Goal: Task Accomplishment & Management: Manage account settings

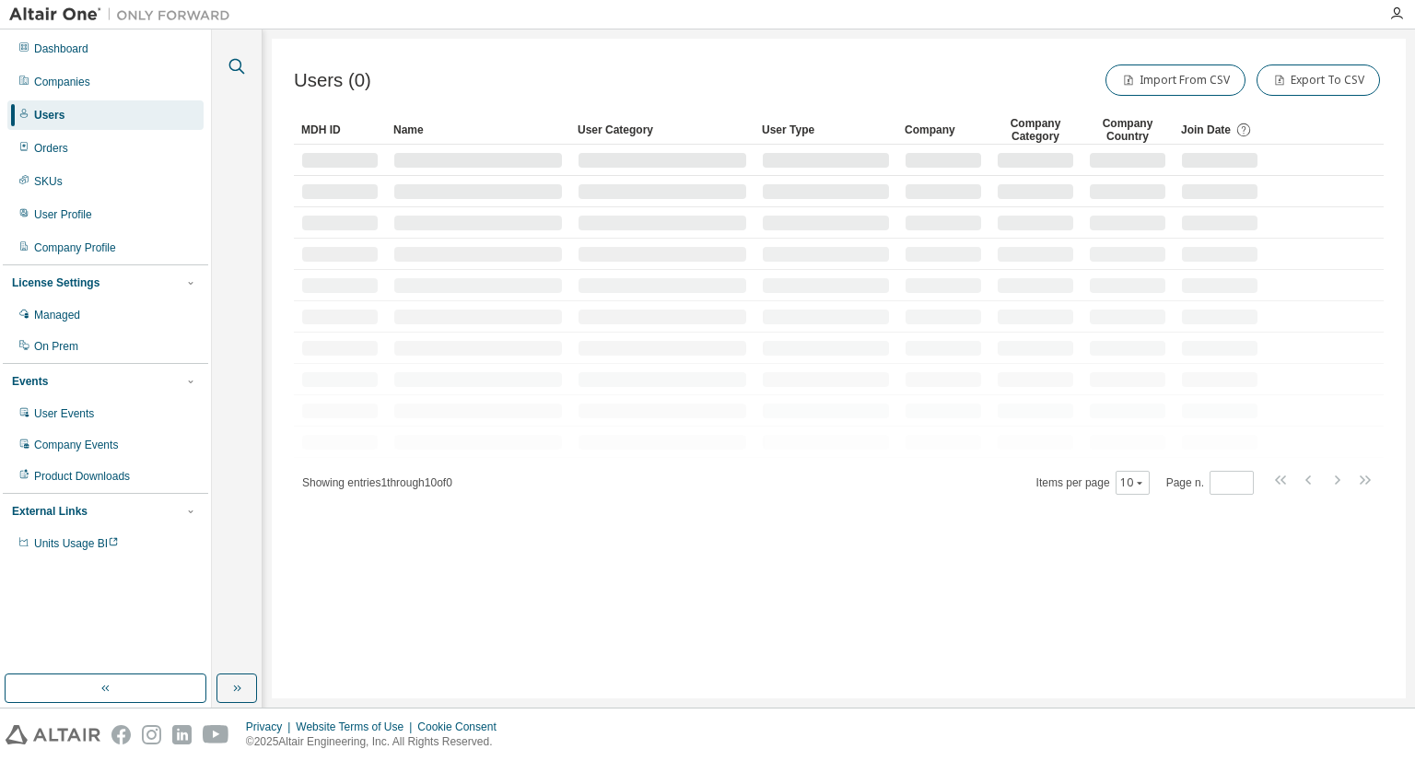
click at [247, 65] on icon "button" at bounding box center [237, 66] width 22 height 22
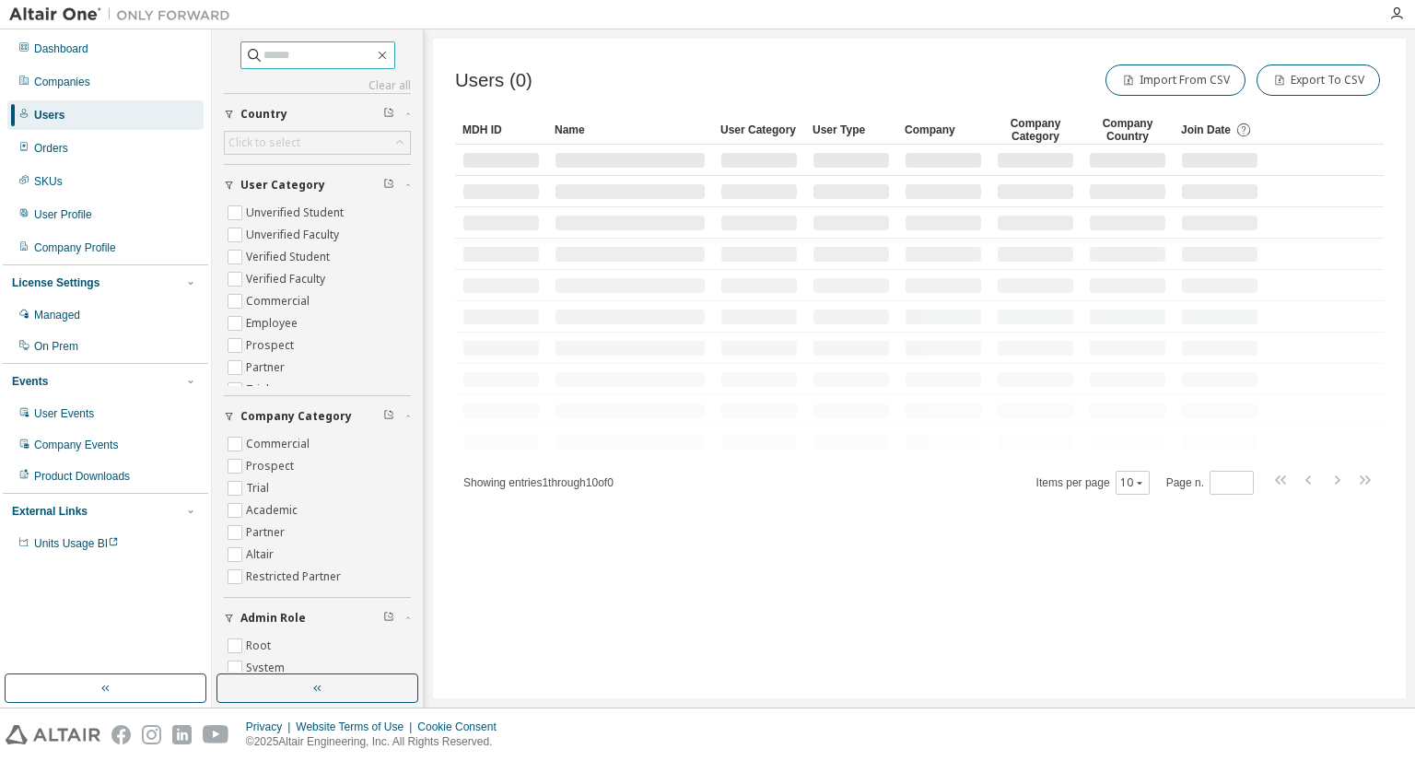
click at [309, 52] on input "text" at bounding box center [318, 55] width 111 height 18
type input "*"
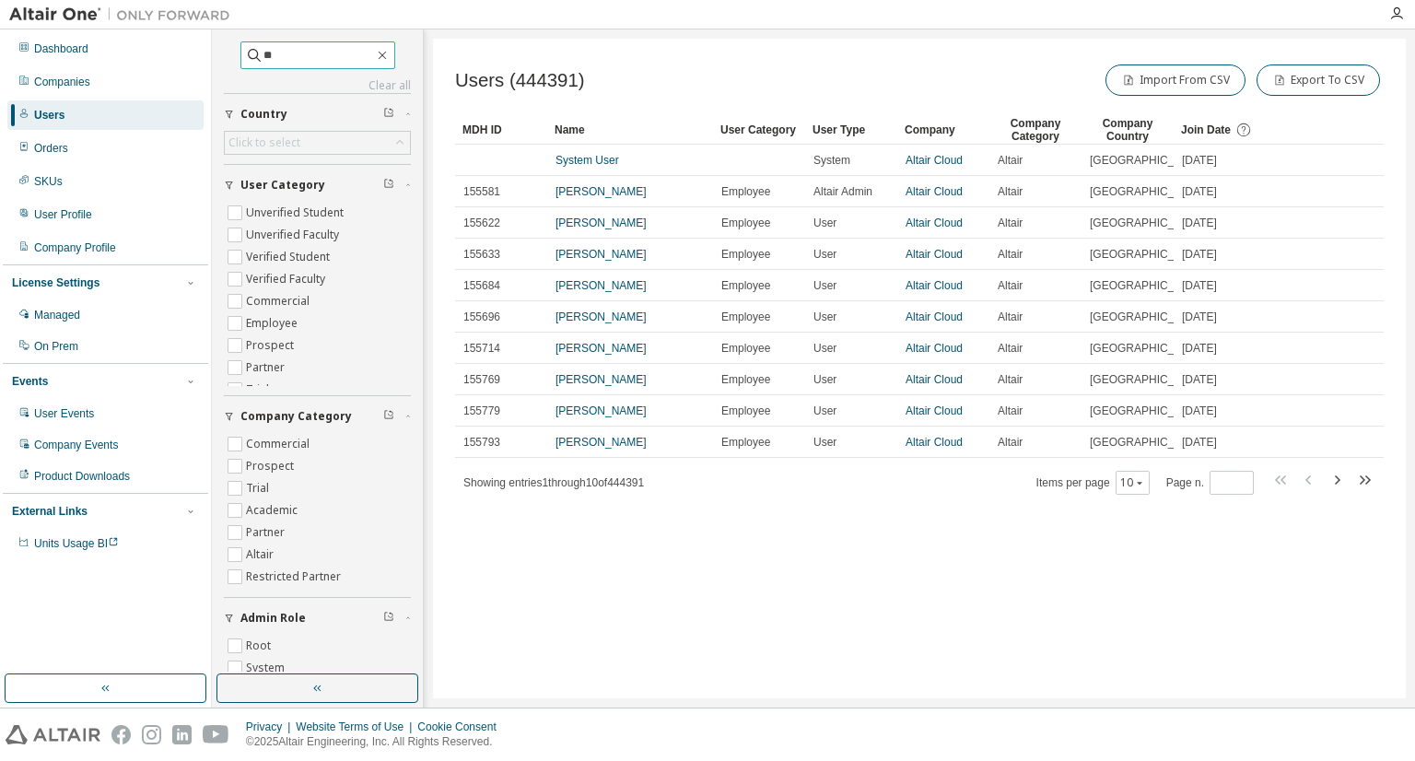
type input "*"
type input "**********"
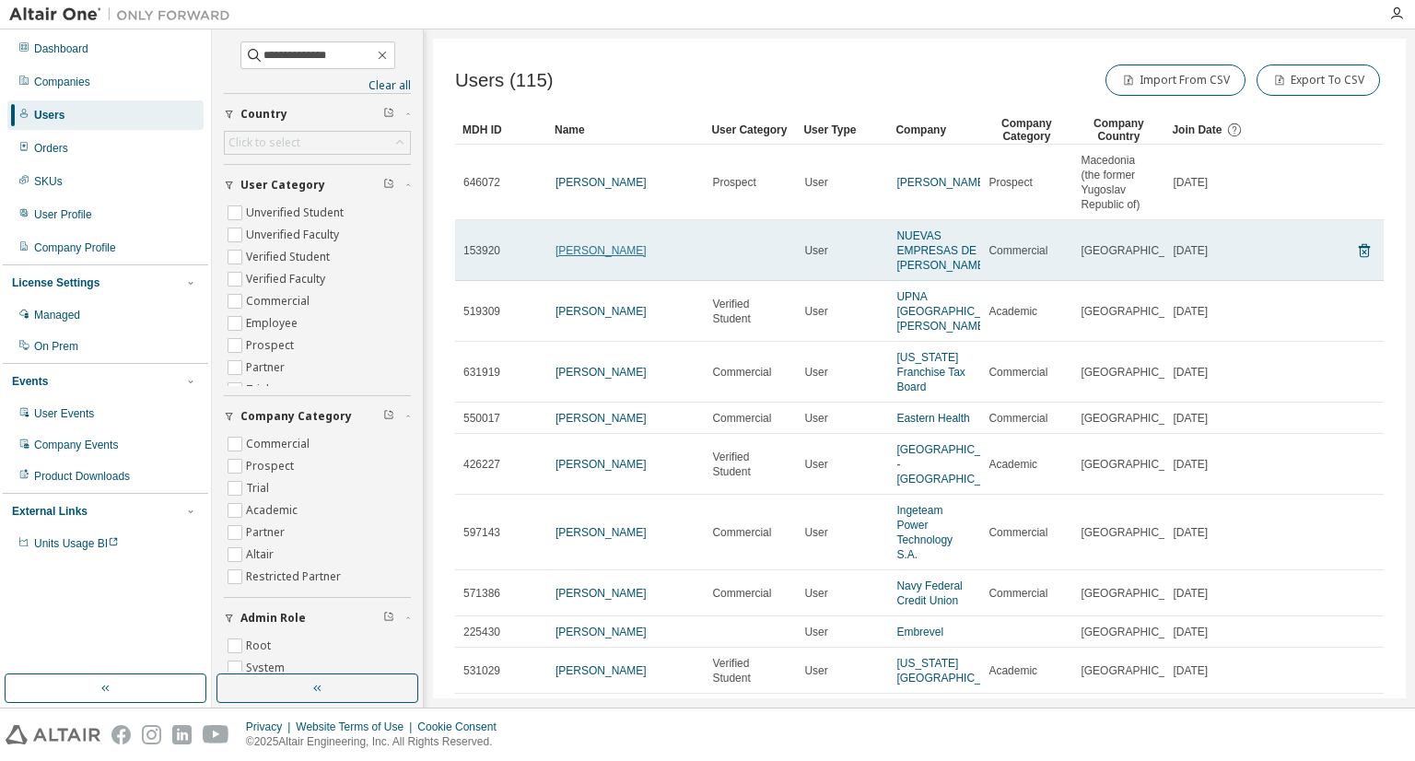
click at [609, 246] on link "Teresa Mauleón" at bounding box center [600, 250] width 91 height 13
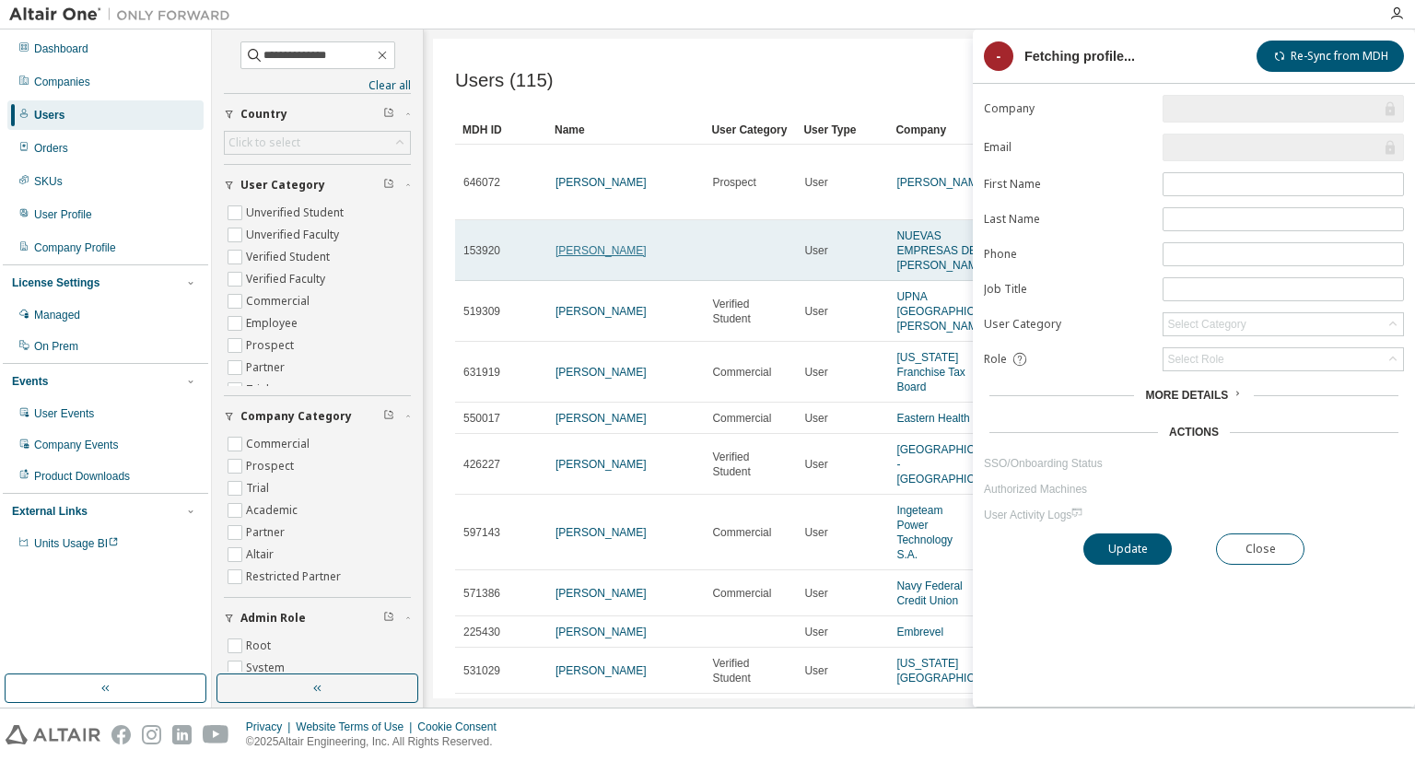
click at [619, 248] on link "Teresa Mauleón" at bounding box center [600, 250] width 91 height 13
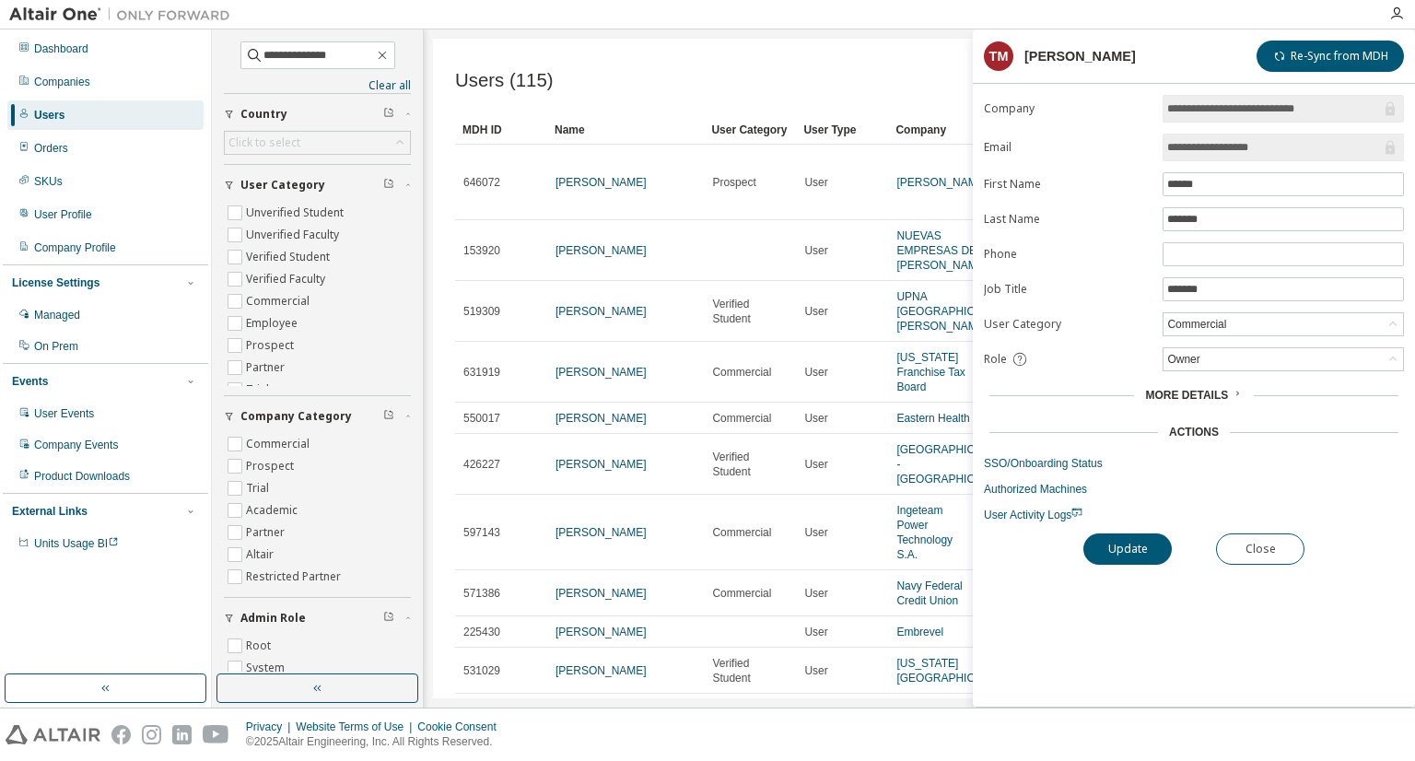
click at [1206, 397] on span "More Details" at bounding box center [1186, 395] width 83 height 13
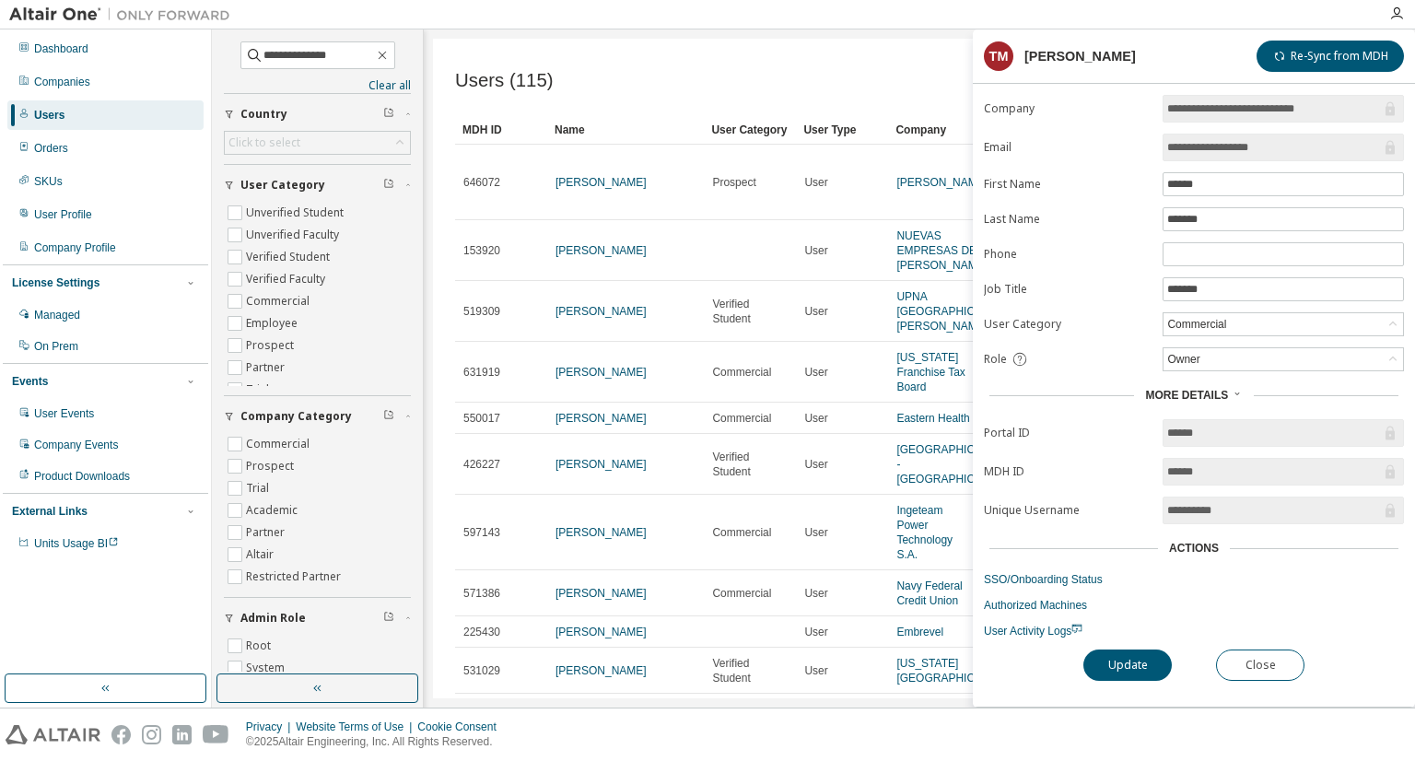
click at [1206, 397] on span "More Details" at bounding box center [1186, 395] width 83 height 13
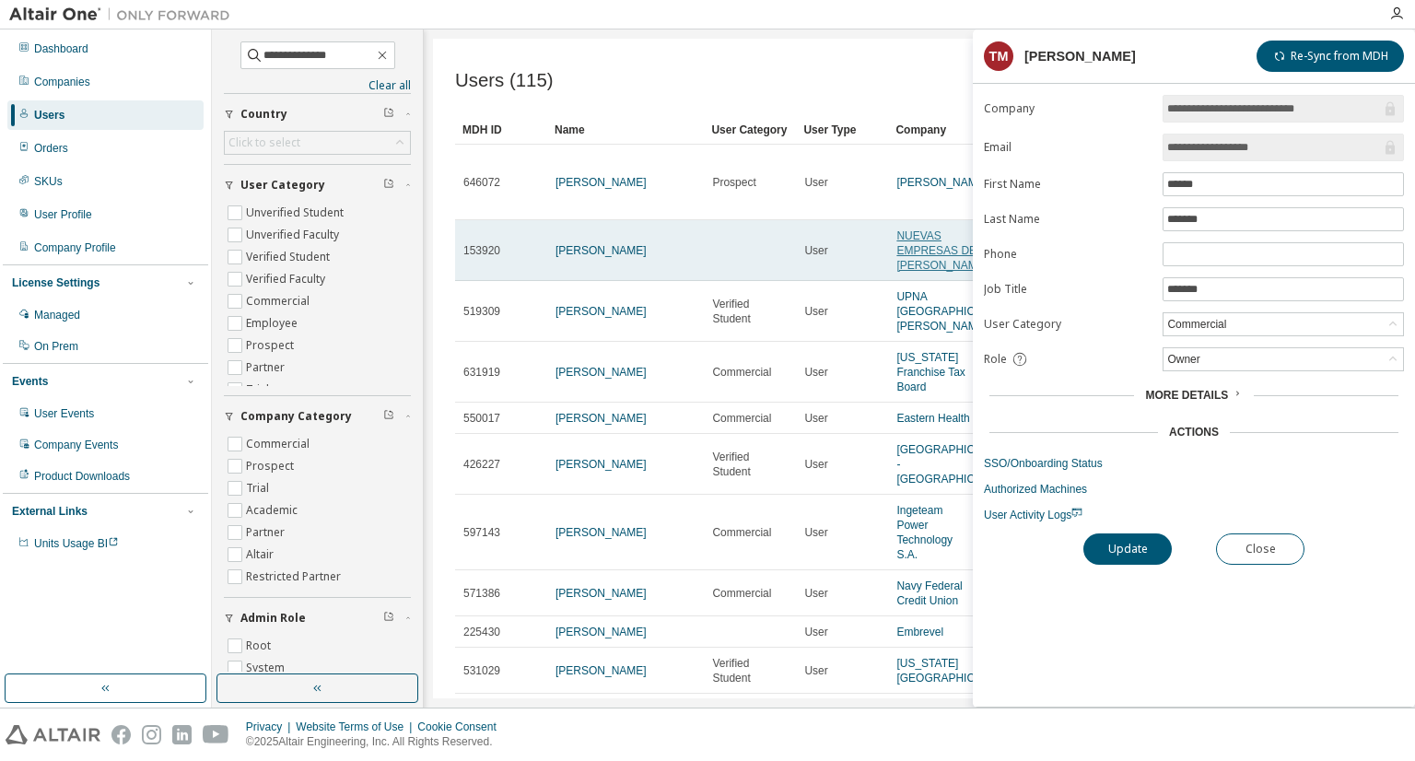
click at [914, 261] on link "NUEVAS EMPRESAS DE MELIDA SL" at bounding box center [941, 250] width 91 height 42
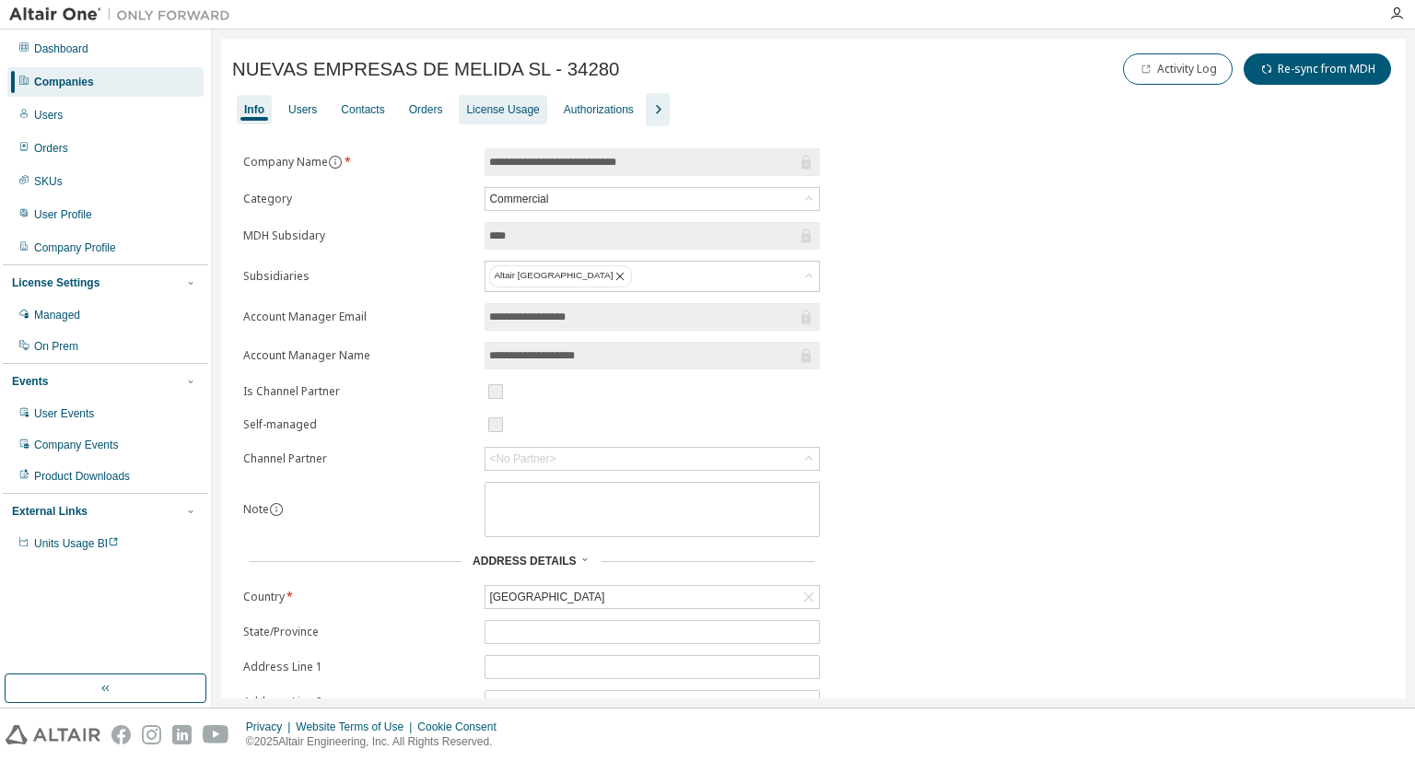
click at [497, 106] on div "License Usage" at bounding box center [502, 109] width 73 height 15
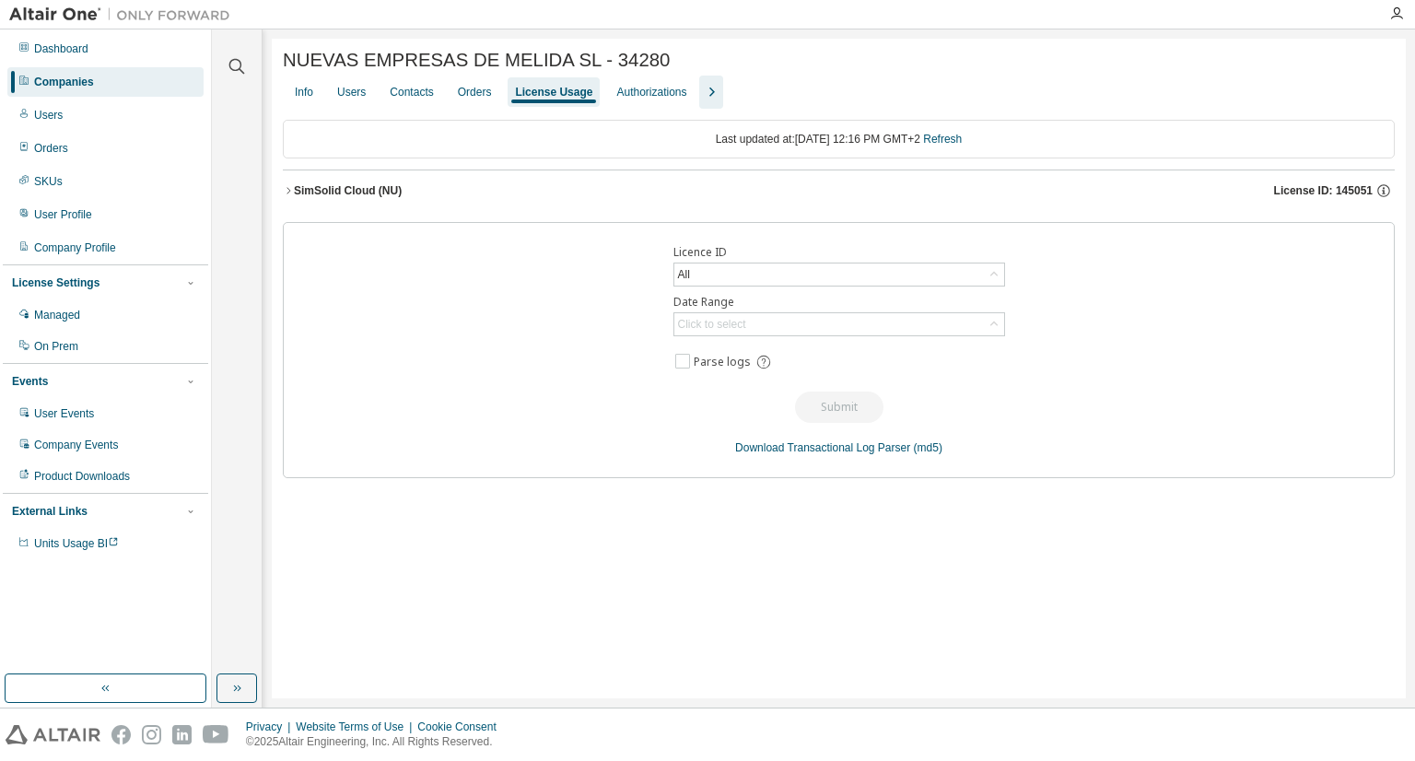
click at [373, 193] on div "SimSolid Cloud (NU)" at bounding box center [348, 190] width 108 height 15
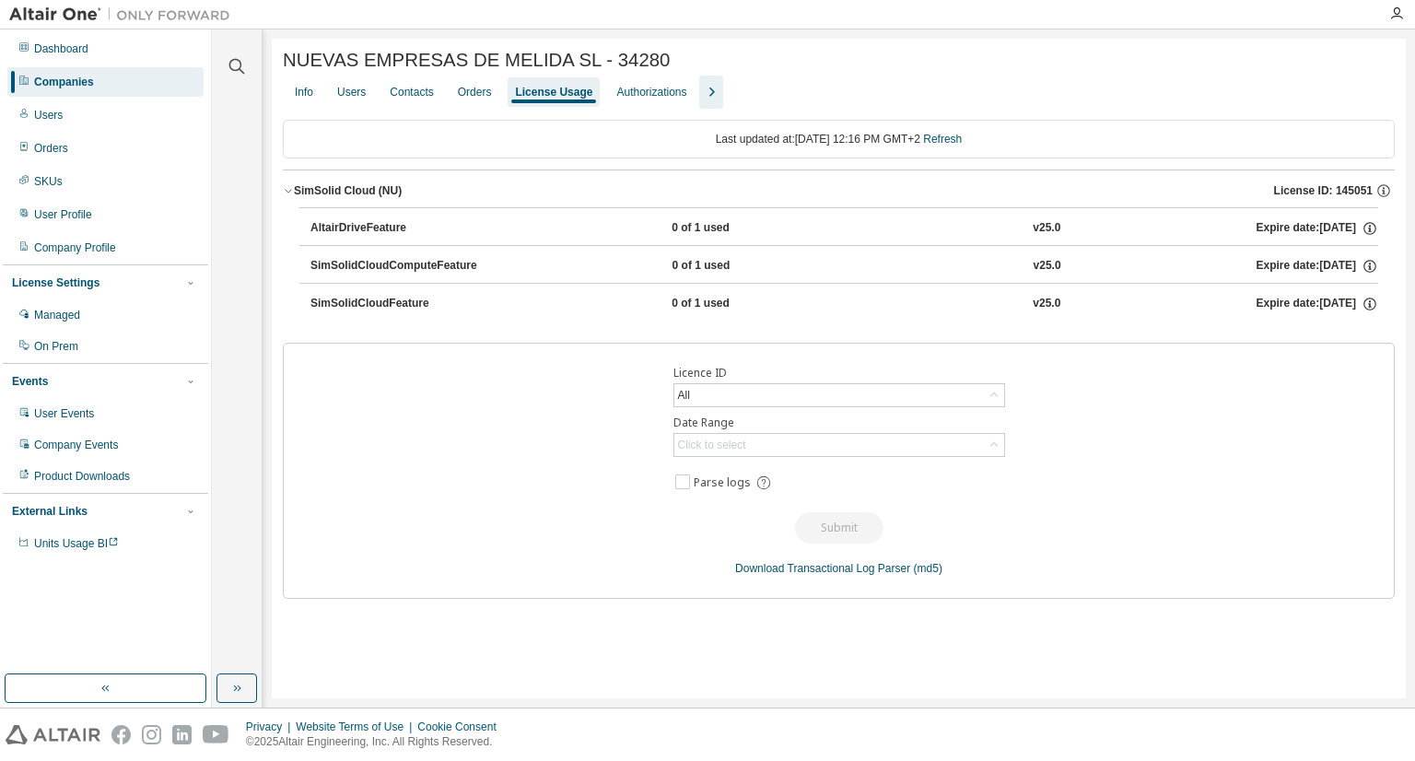
click at [368, 233] on div "AltairDriveFeature" at bounding box center [393, 228] width 166 height 17
click at [1382, 197] on icon "button" at bounding box center [1383, 190] width 17 height 17
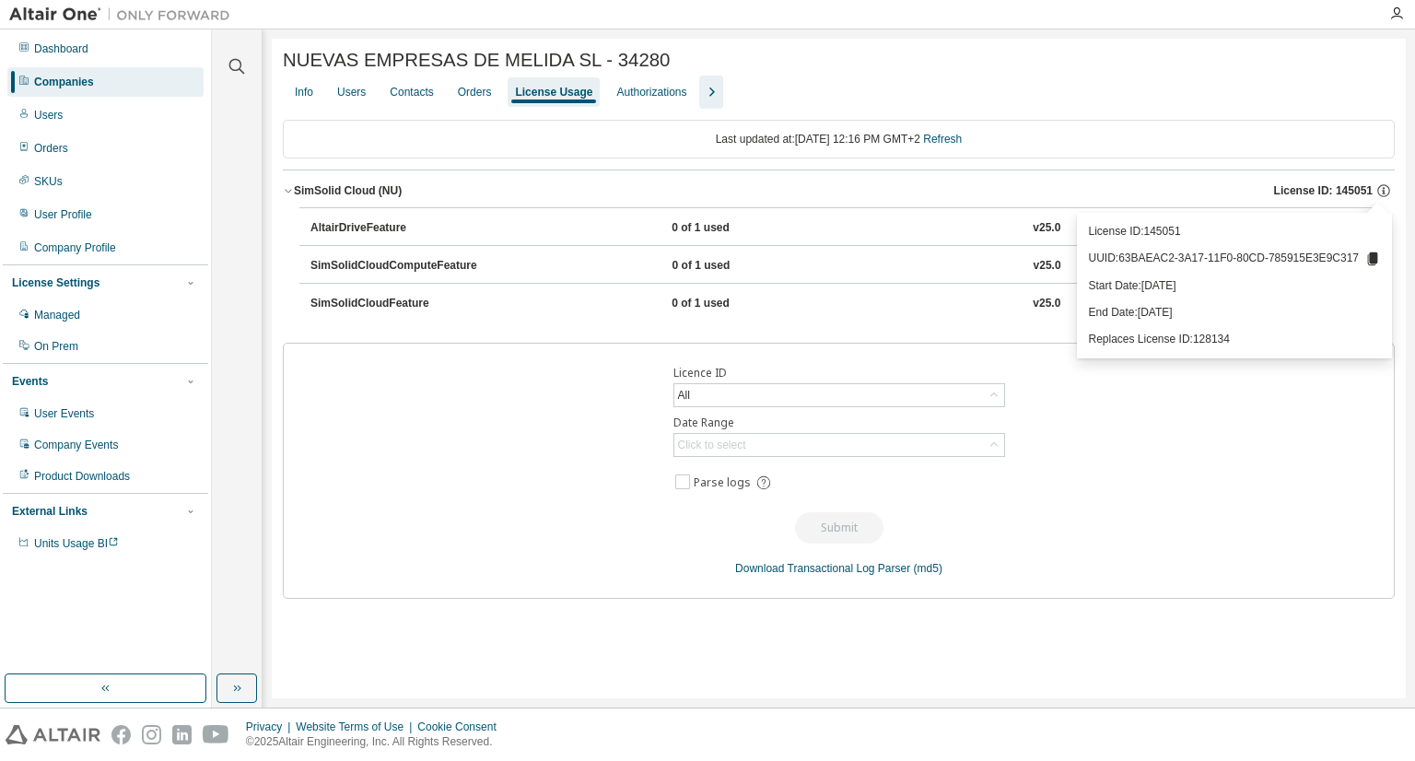
click at [1146, 196] on div "SimSolid Cloud (NU) License ID: 145051" at bounding box center [844, 190] width 1101 height 17
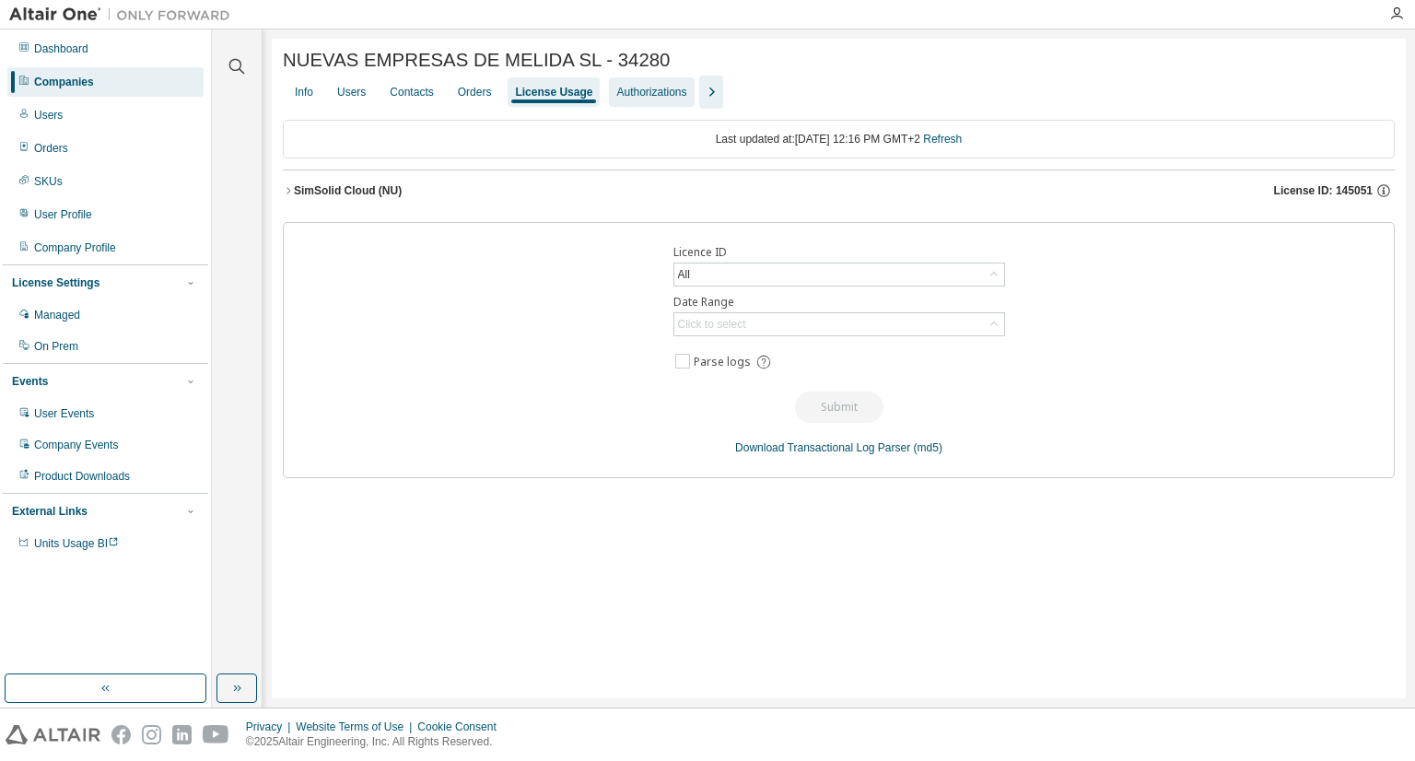
click at [649, 96] on div "Authorizations" at bounding box center [651, 92] width 70 height 15
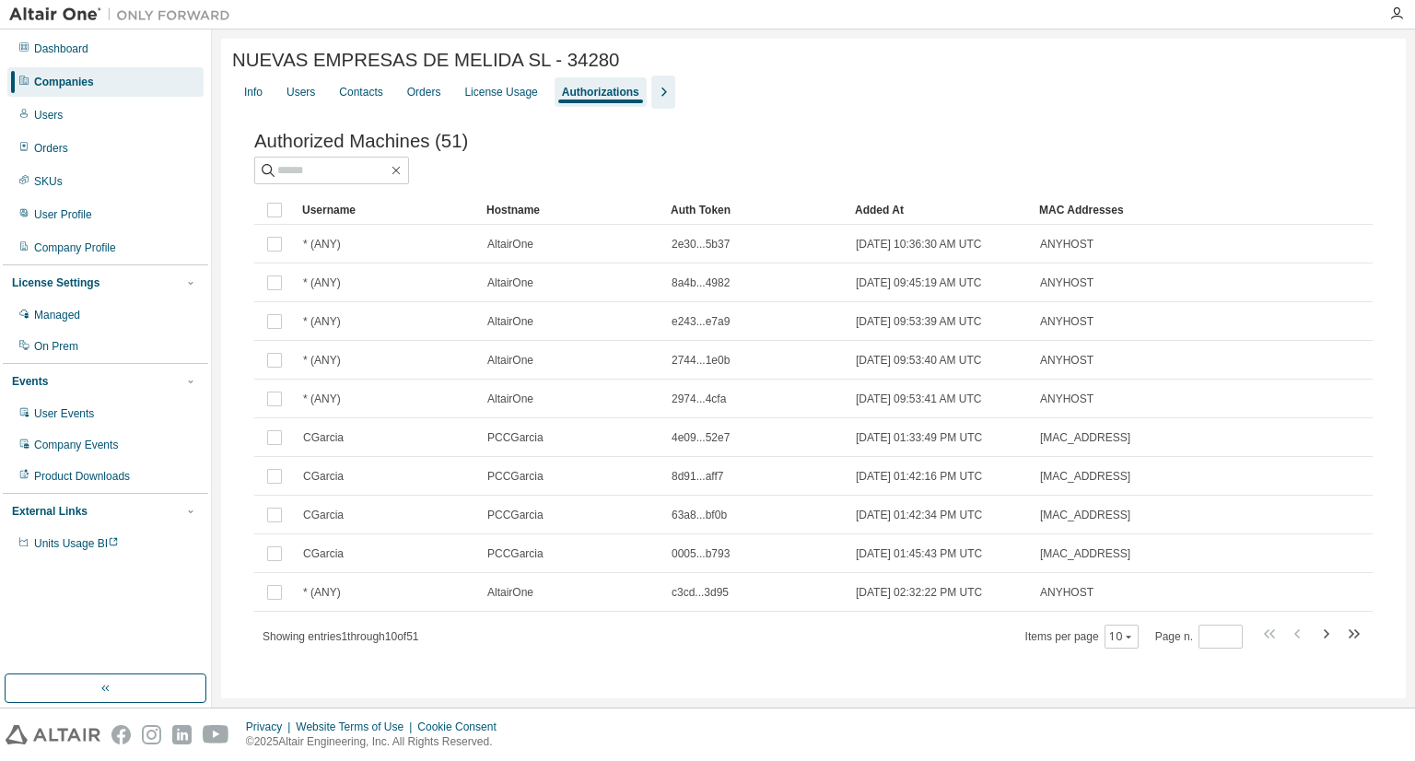
click at [652, 101] on icon "button" at bounding box center [663, 92] width 22 height 22
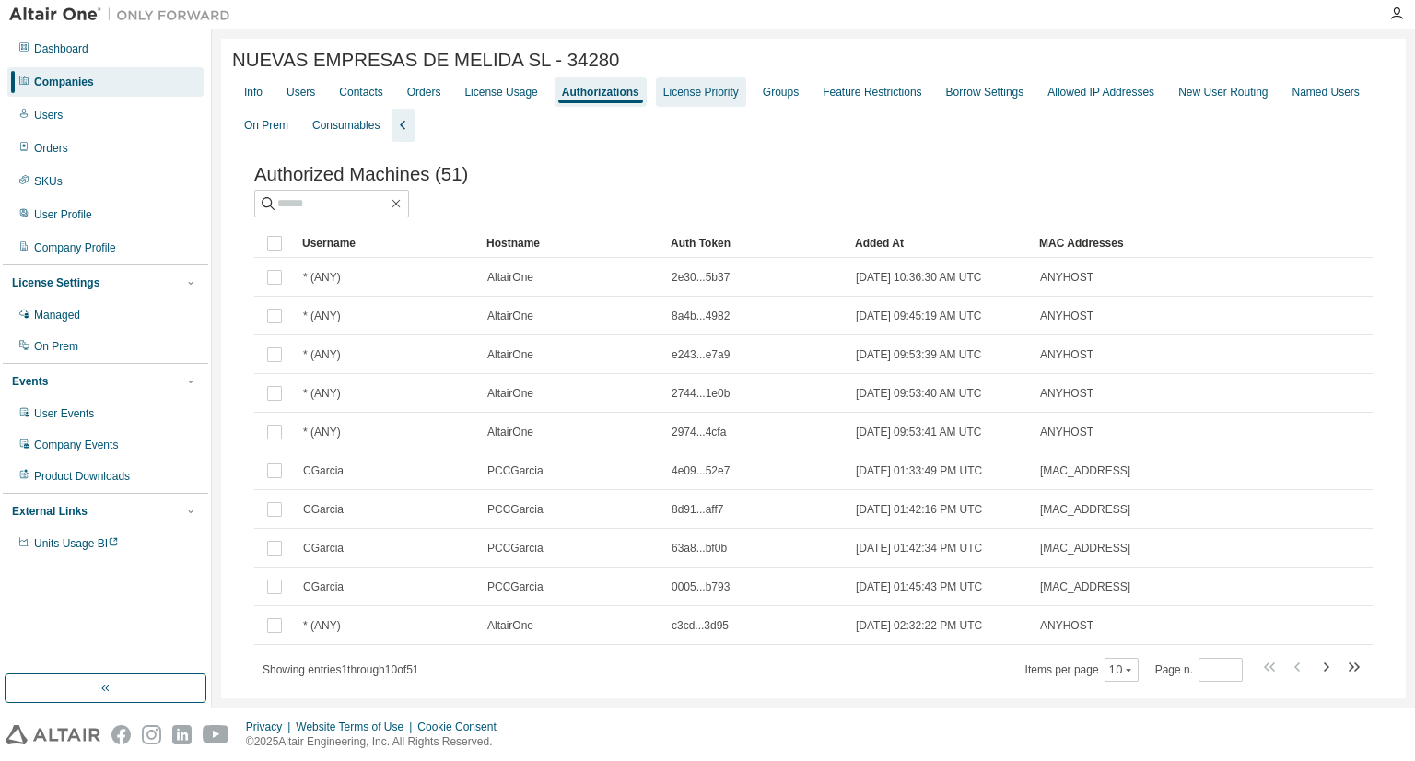
click at [707, 96] on div "License Priority" at bounding box center [701, 92] width 76 height 15
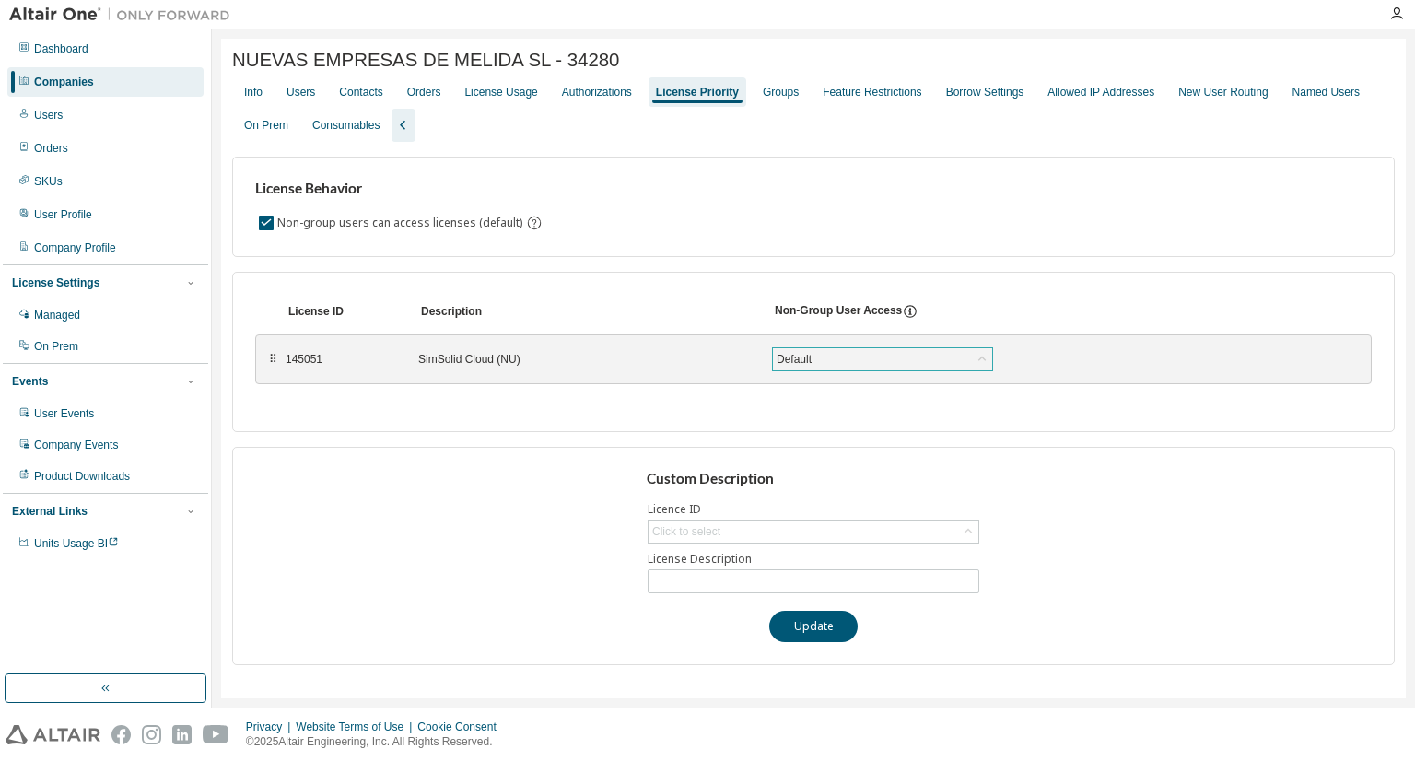
click at [860, 370] on div "Default" at bounding box center [882, 359] width 219 height 22
click at [853, 362] on div "Default" at bounding box center [882, 359] width 219 height 22
click at [298, 95] on div "Users" at bounding box center [300, 92] width 29 height 15
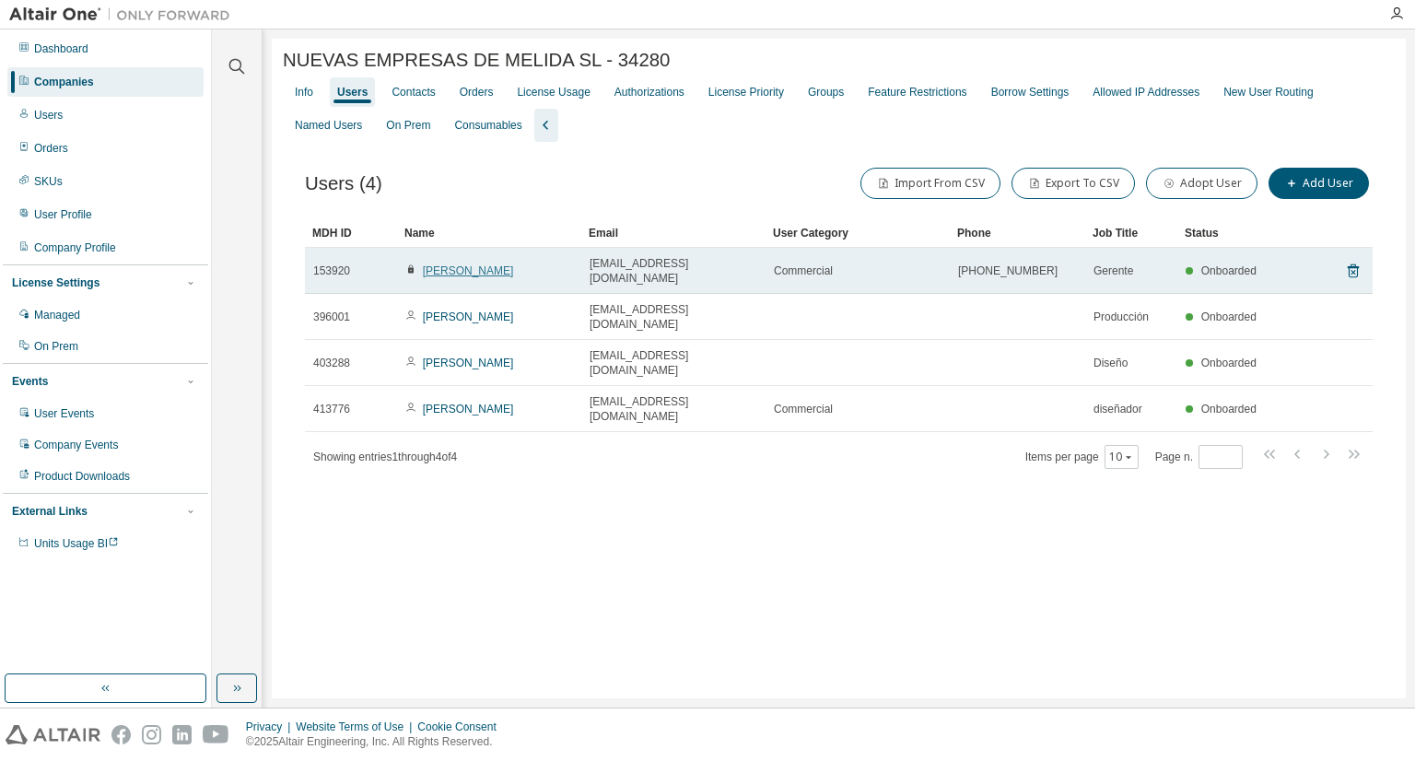
click at [478, 273] on link "Teresa Mauleón" at bounding box center [468, 270] width 91 height 13
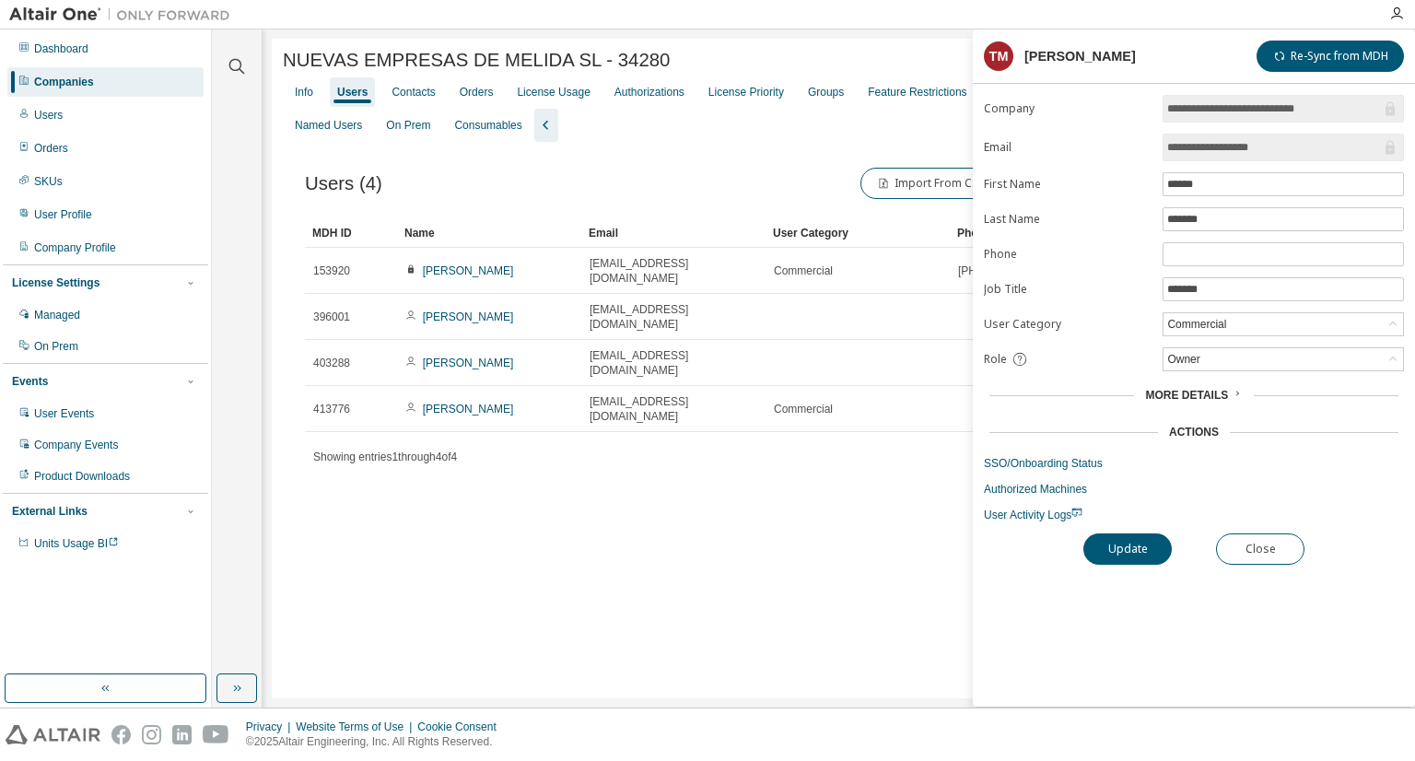
click at [1175, 389] on span "More Details" at bounding box center [1186, 395] width 83 height 13
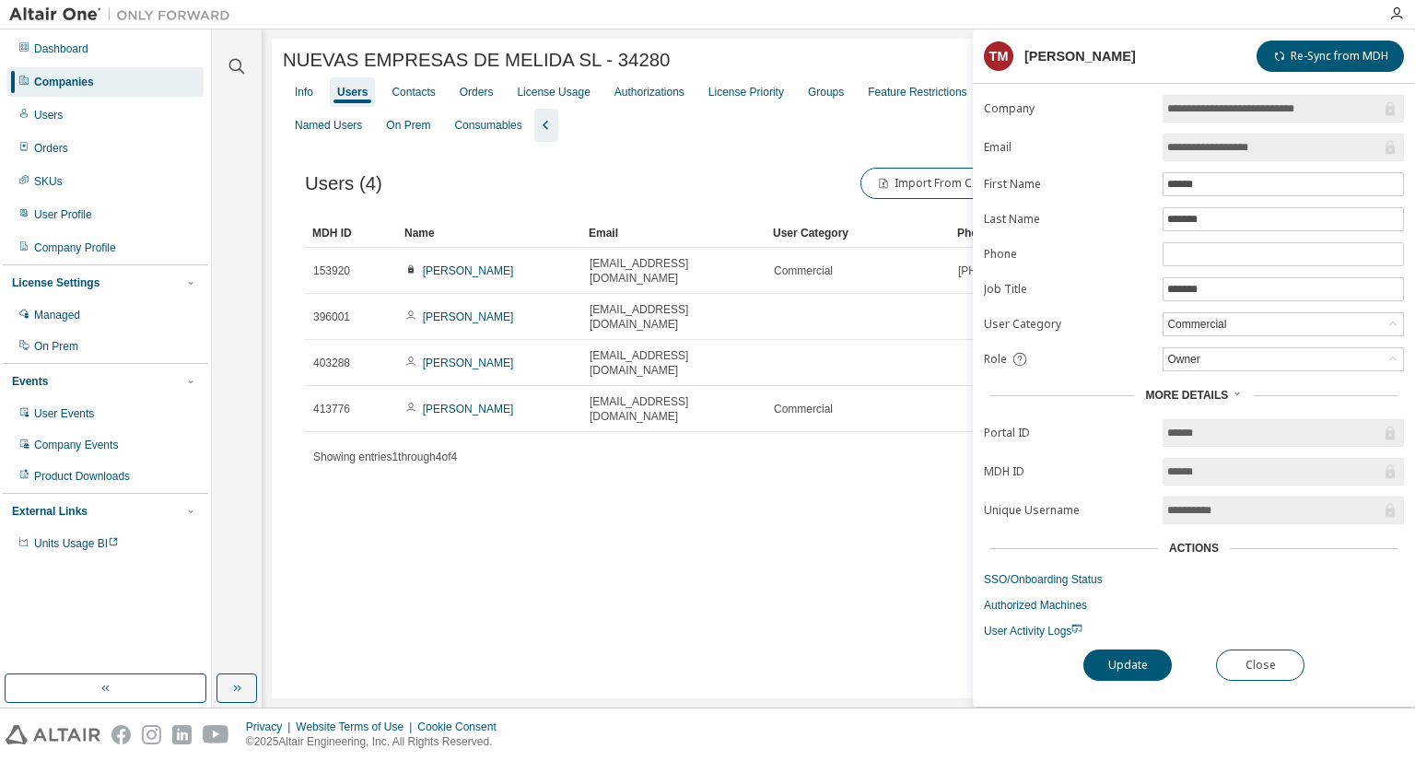
click at [886, 572] on div "NUEVAS EMPRESAS DE MELIDA SL - 34280 Clear Load Save Save As Field Operator Val…" at bounding box center [839, 369] width 1134 height 660
click at [811, 156] on div "Users (4) Import From CSV Export To CSV Adopt User Add User Clear Load Save Sav…" at bounding box center [839, 330] width 1112 height 376
click at [736, 99] on div "License Priority" at bounding box center [746, 92] width 76 height 15
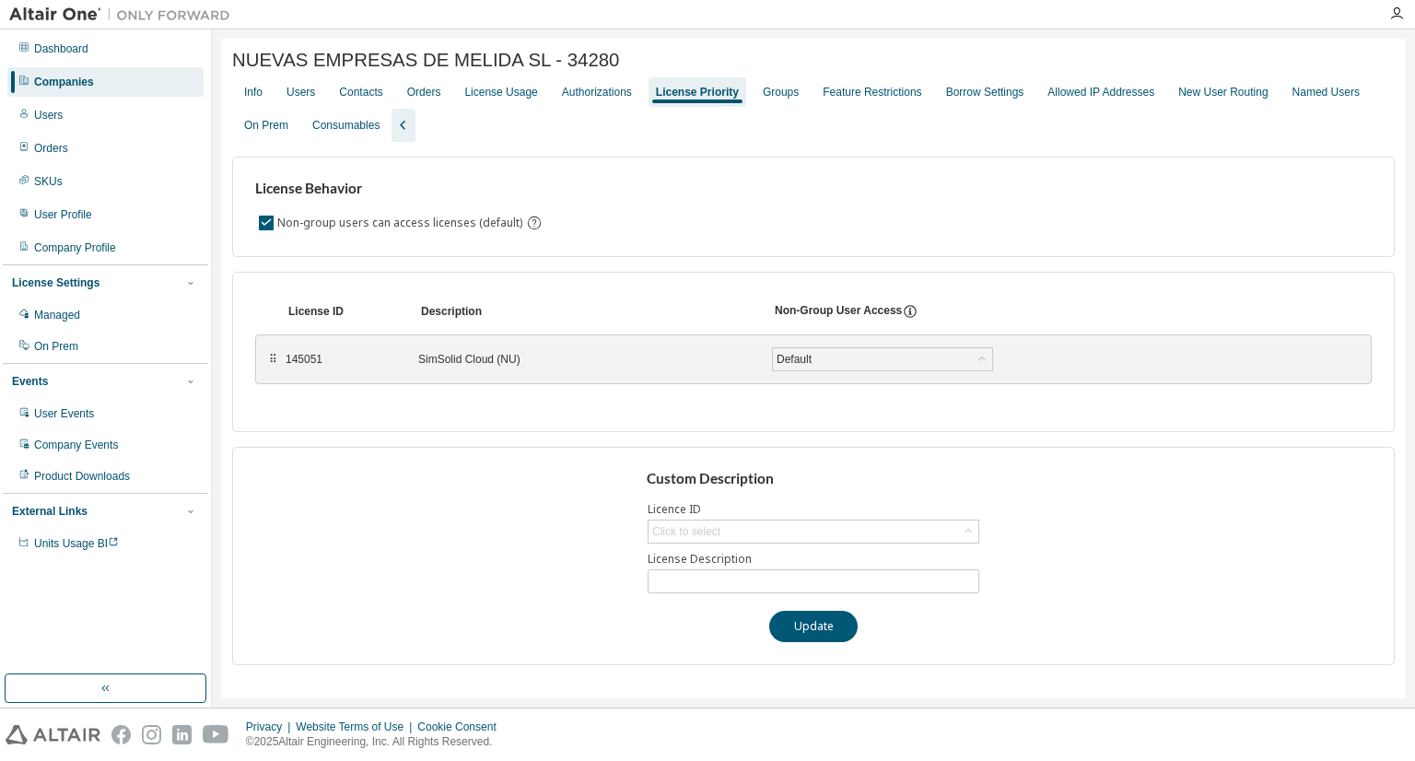
click at [457, 361] on div "SimSolid Cloud (NU)" at bounding box center [584, 359] width 332 height 15
click at [582, 99] on div "Authorizations" at bounding box center [597, 92] width 70 height 15
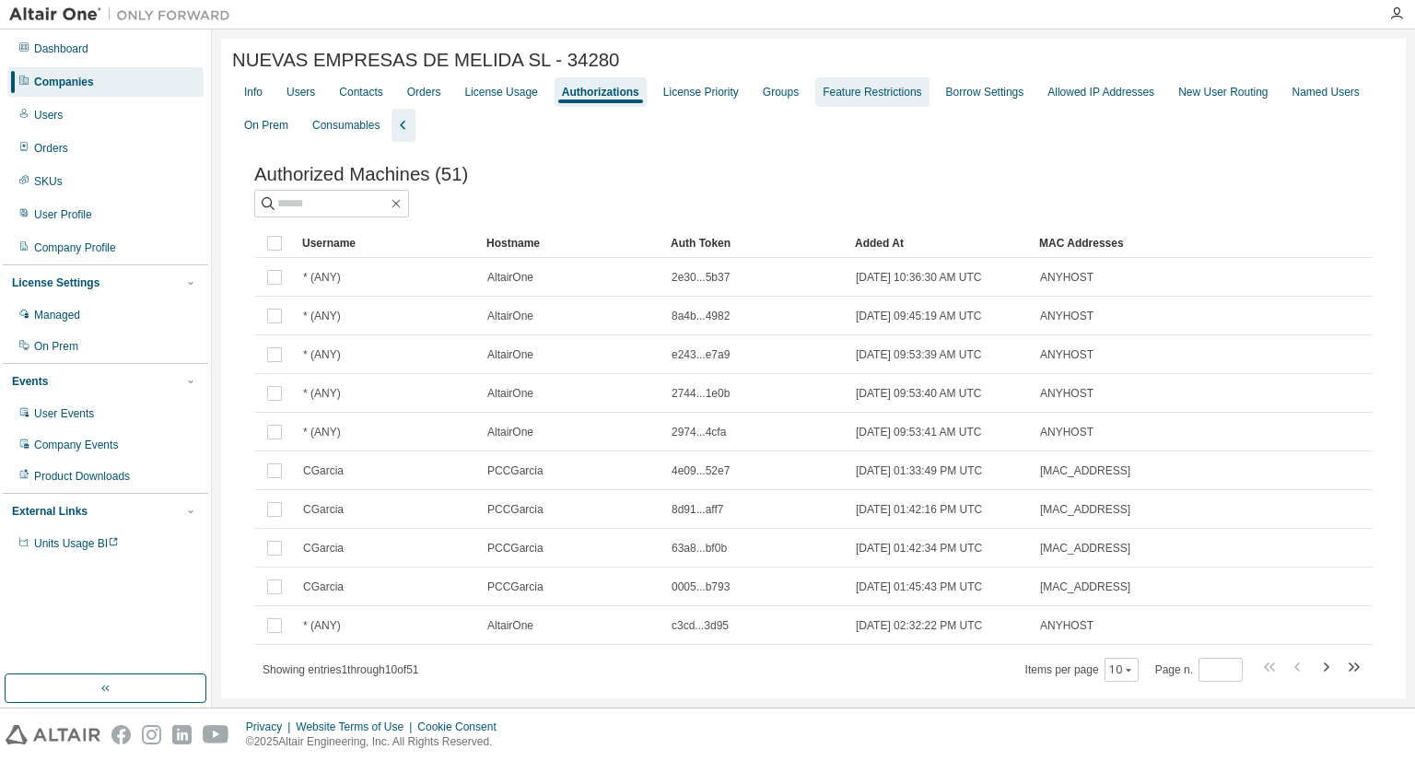
click at [854, 98] on div "Feature Restrictions" at bounding box center [872, 92] width 99 height 15
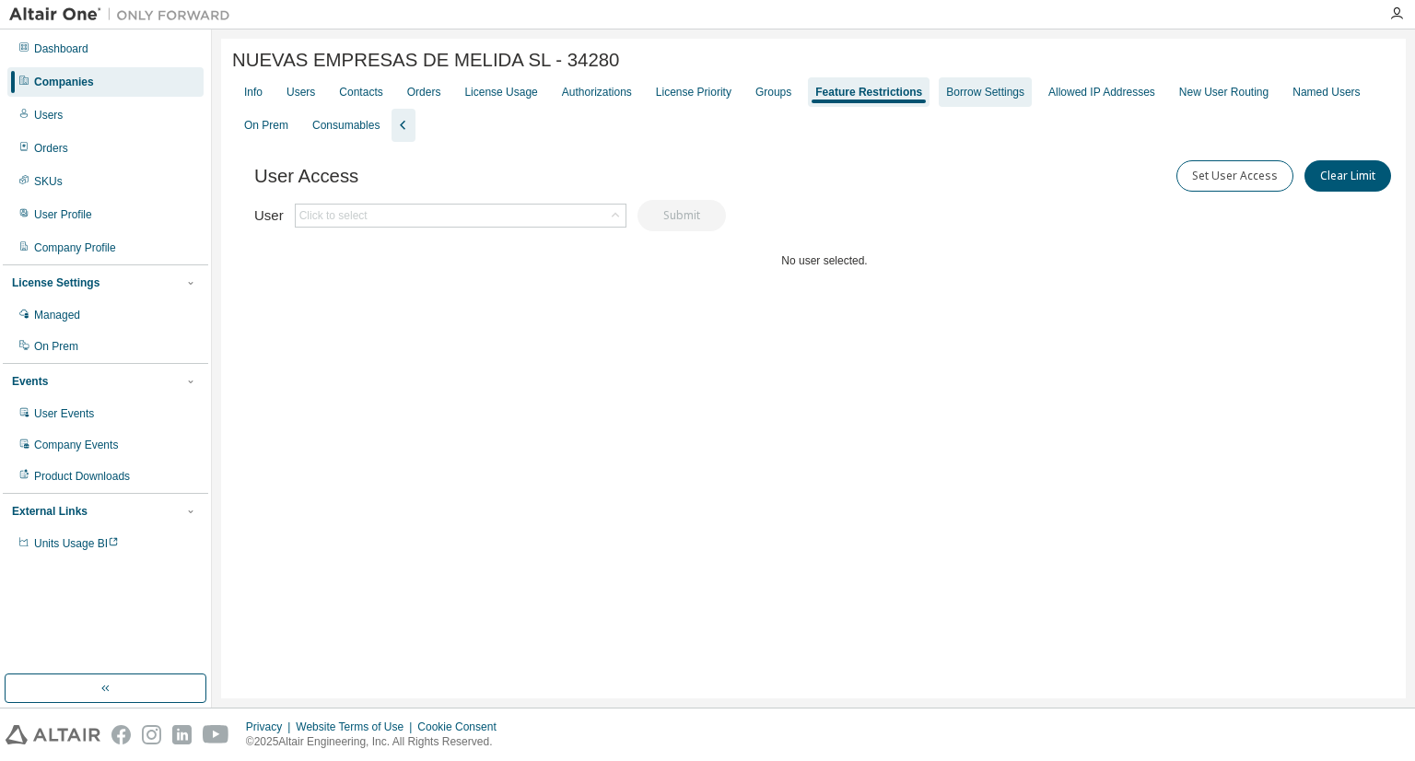
click at [939, 106] on div "Borrow Settings" at bounding box center [985, 91] width 93 height 29
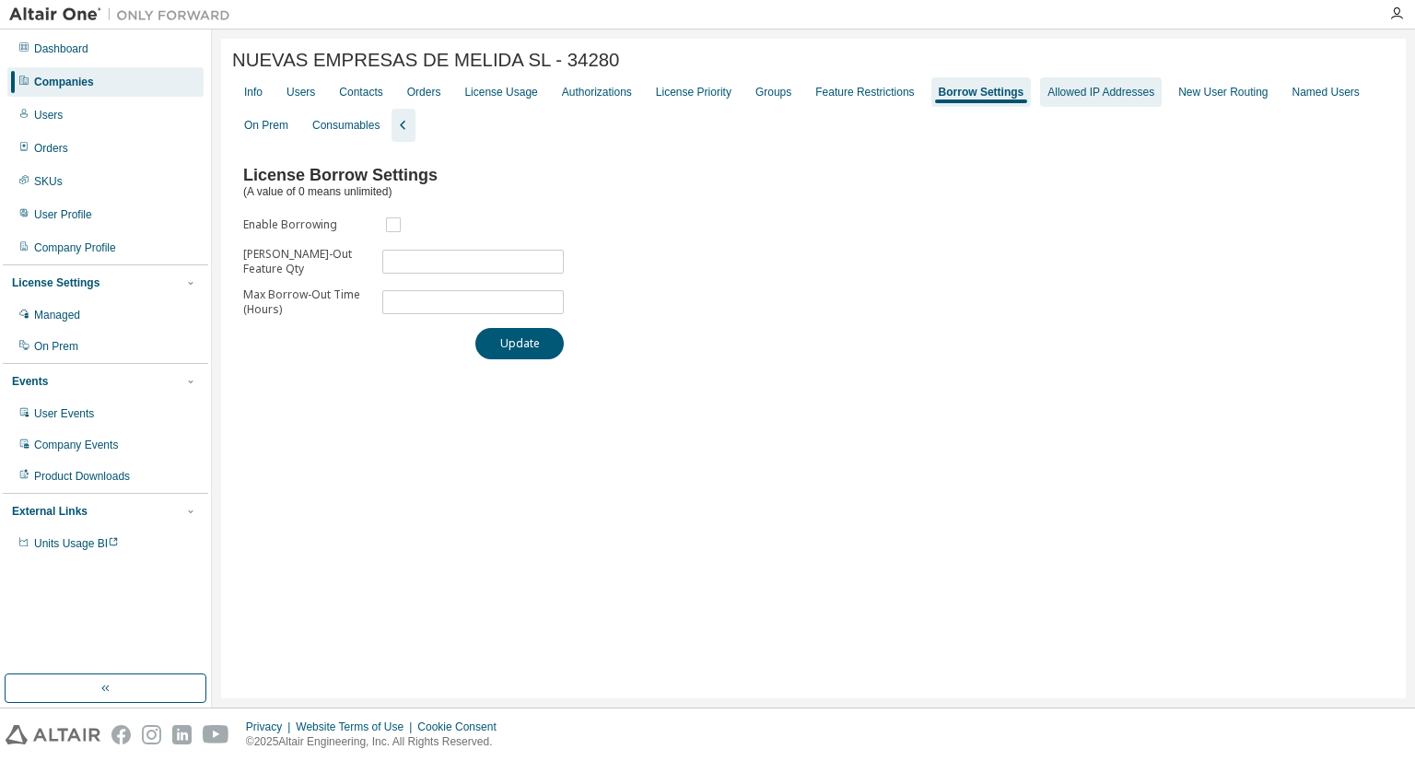
click at [1105, 103] on div "Allowed IP Addresses" at bounding box center [1101, 91] width 122 height 29
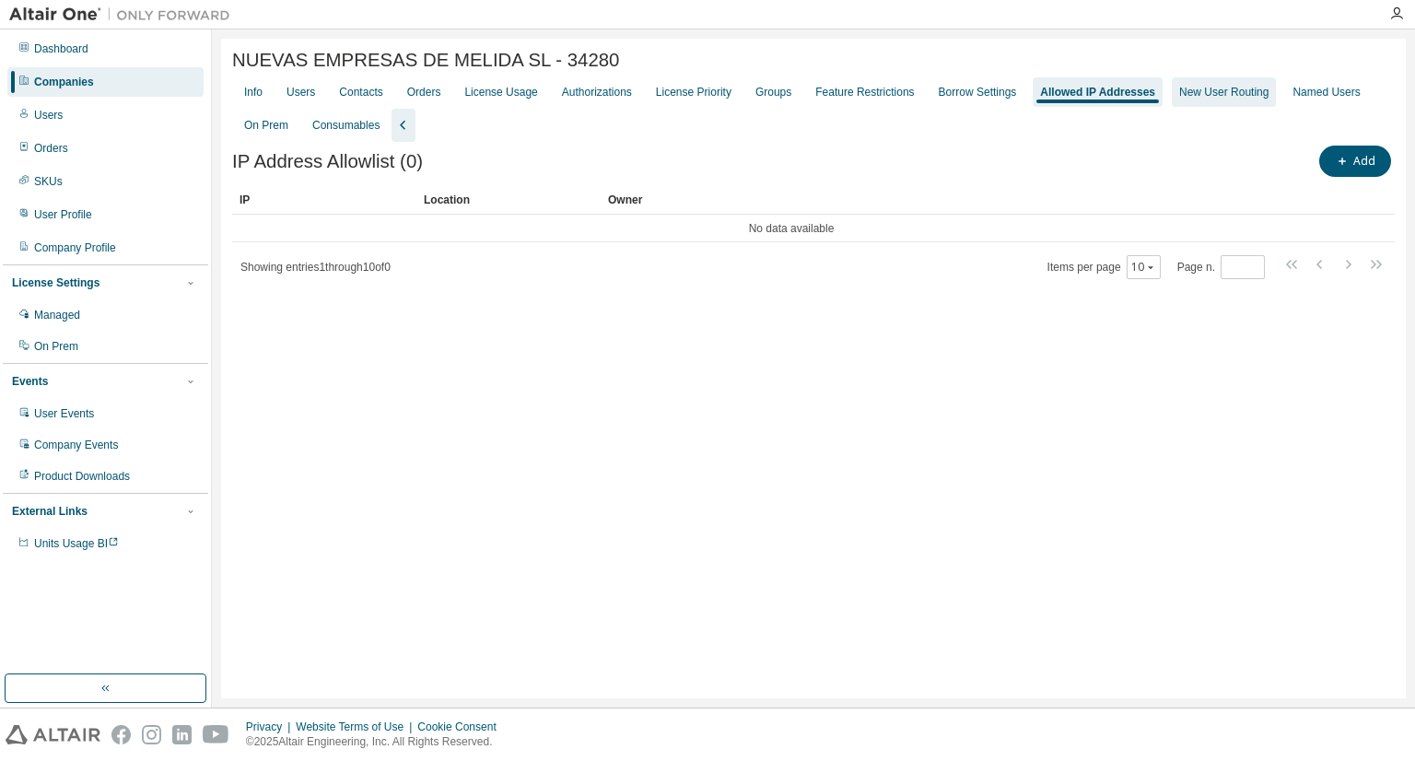
click at [1179, 97] on div "New User Routing" at bounding box center [1223, 92] width 89 height 15
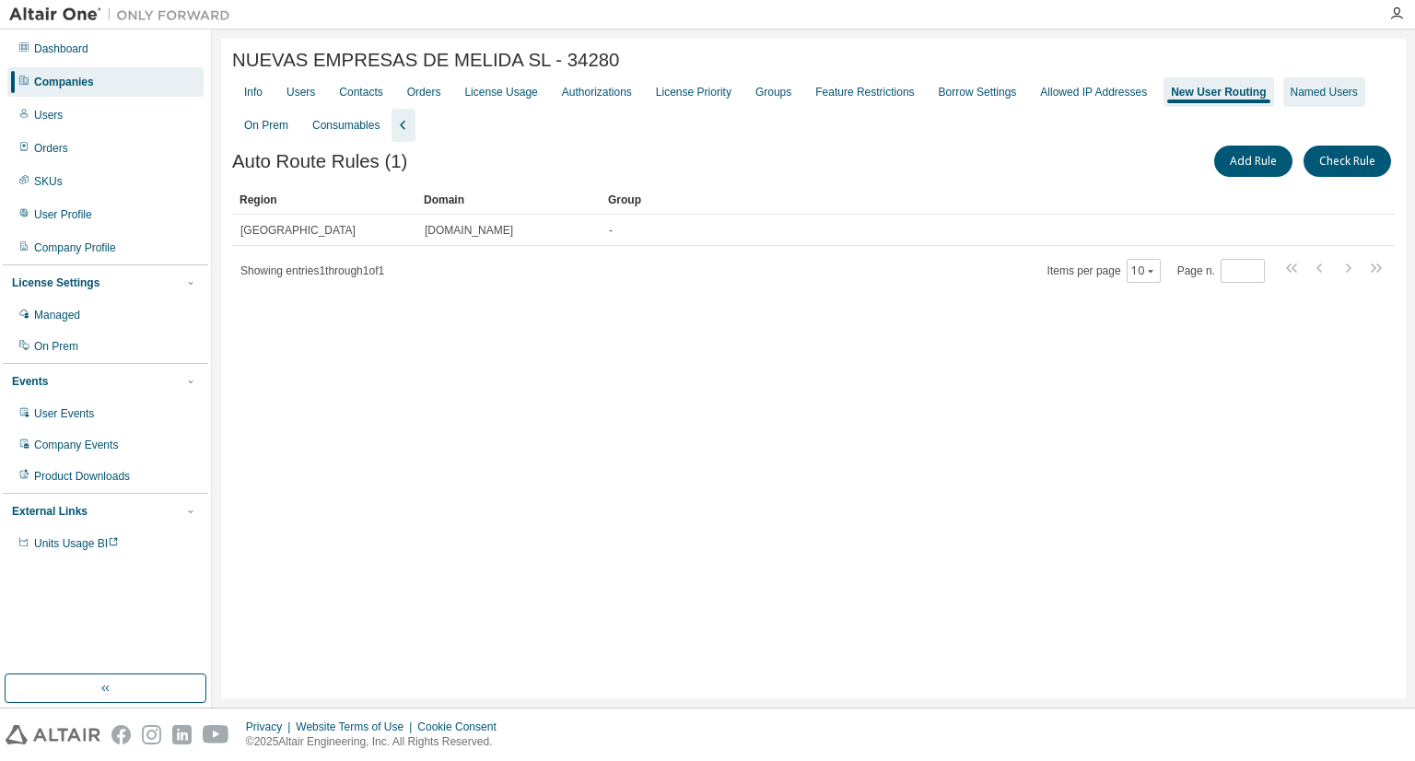
click at [1324, 92] on div "Named Users" at bounding box center [1324, 92] width 67 height 15
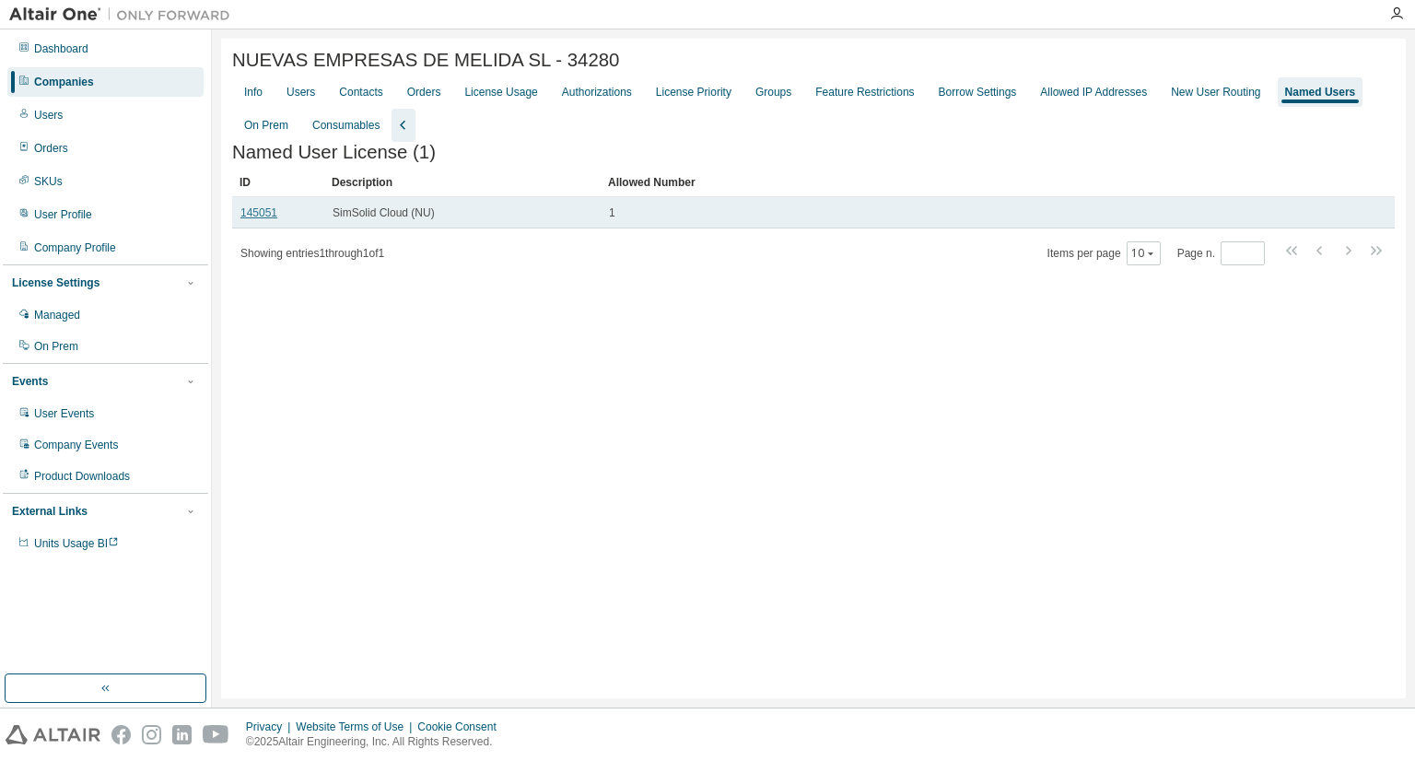
click at [264, 219] on link "145051" at bounding box center [258, 212] width 37 height 13
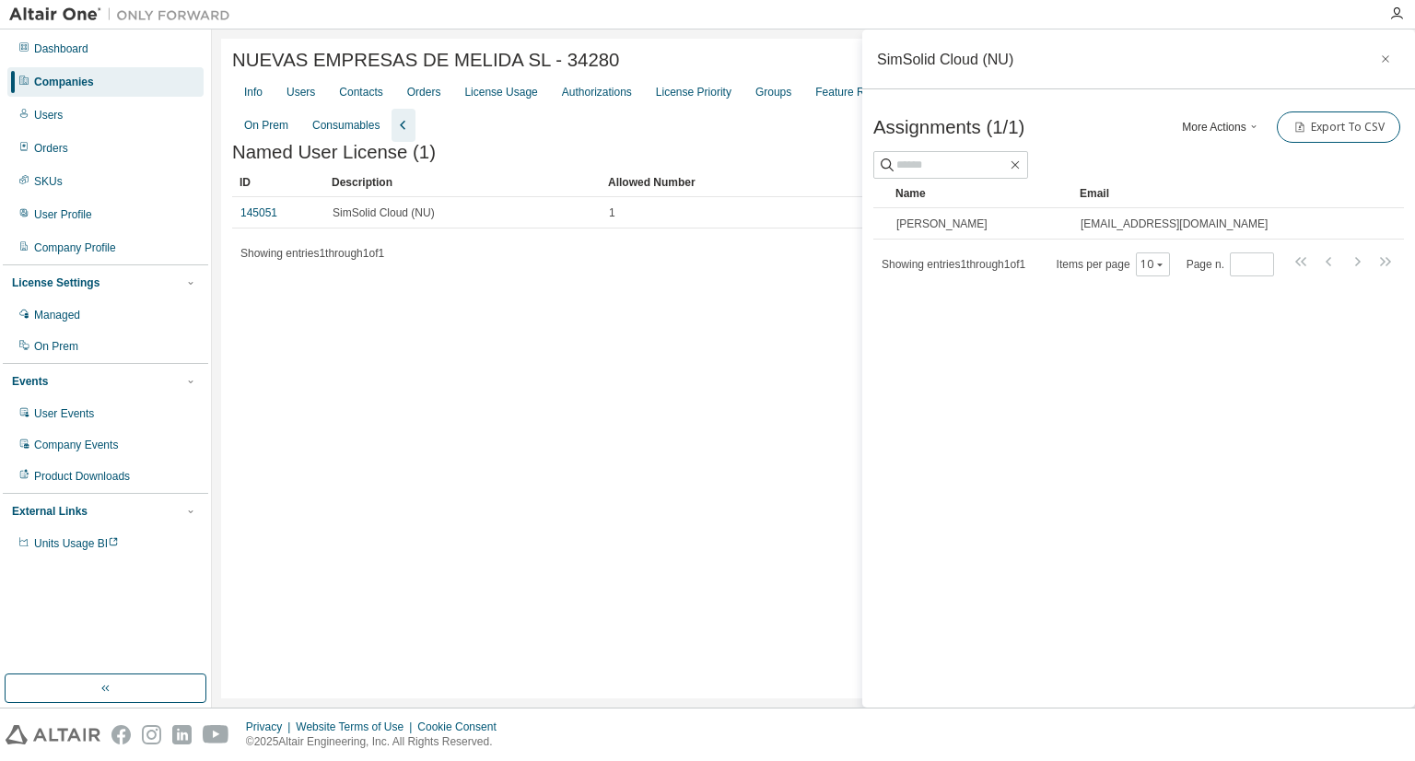
click at [660, 337] on div "NUEVAS EMPRESAS DE MELIDA SL - 34280 Clear Load Save Save As Field Operator Val…" at bounding box center [813, 369] width 1185 height 660
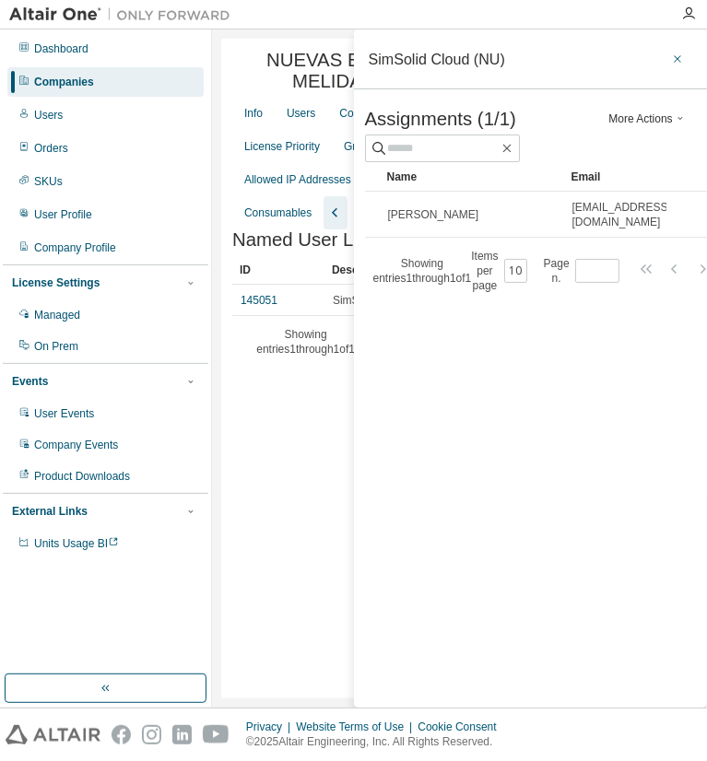
click at [678, 63] on icon "button" at bounding box center [677, 59] width 13 height 15
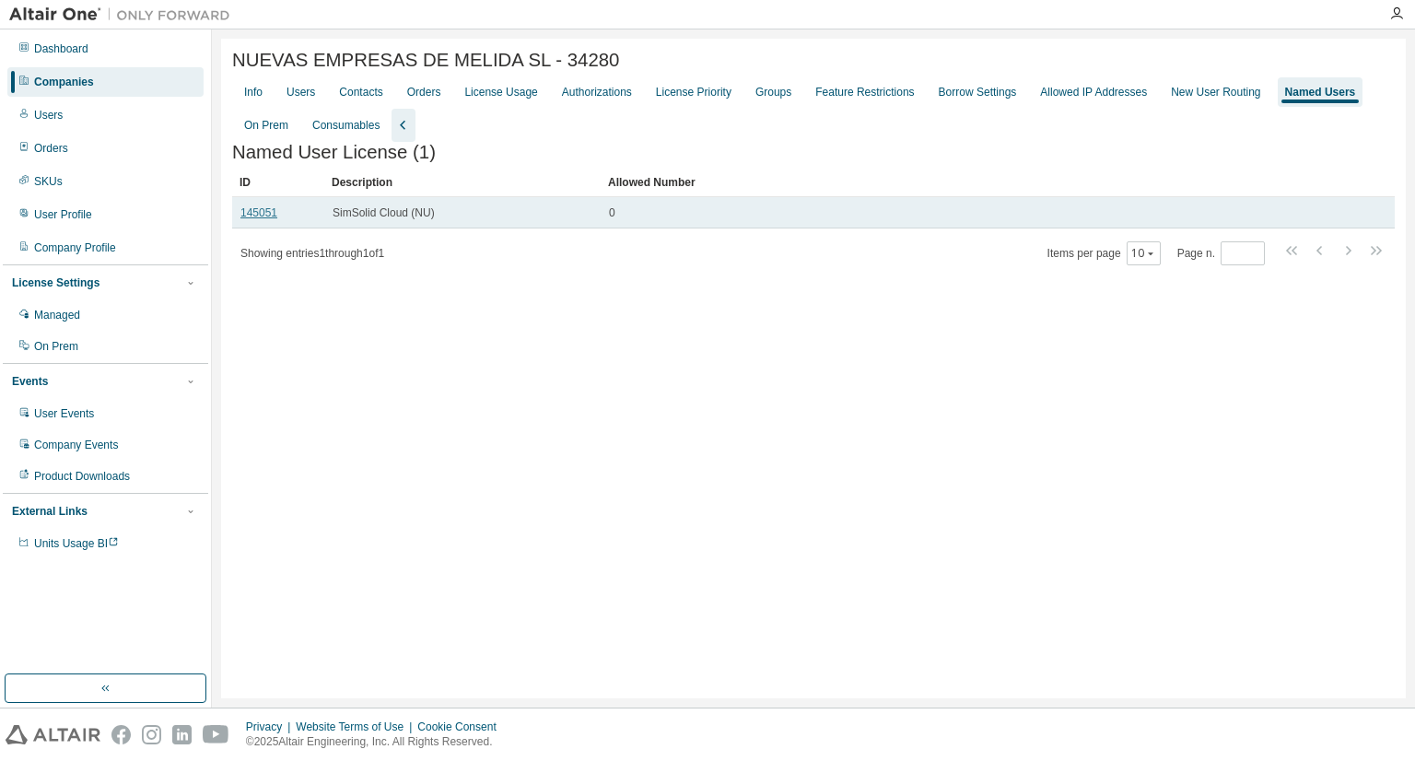
click at [259, 215] on link "145051" at bounding box center [258, 212] width 37 height 13
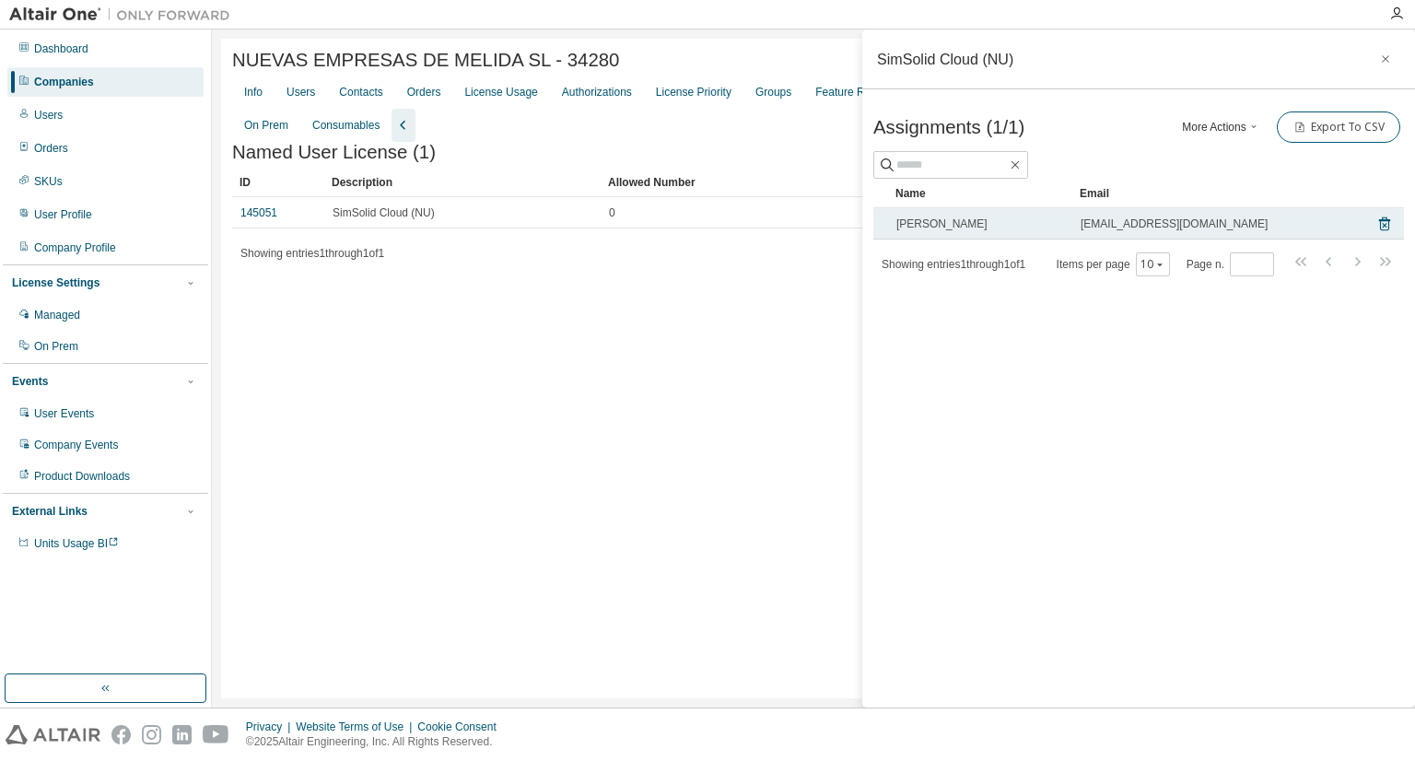
click at [972, 220] on div "Álvaro Zubiaur" at bounding box center [980, 223] width 168 height 15
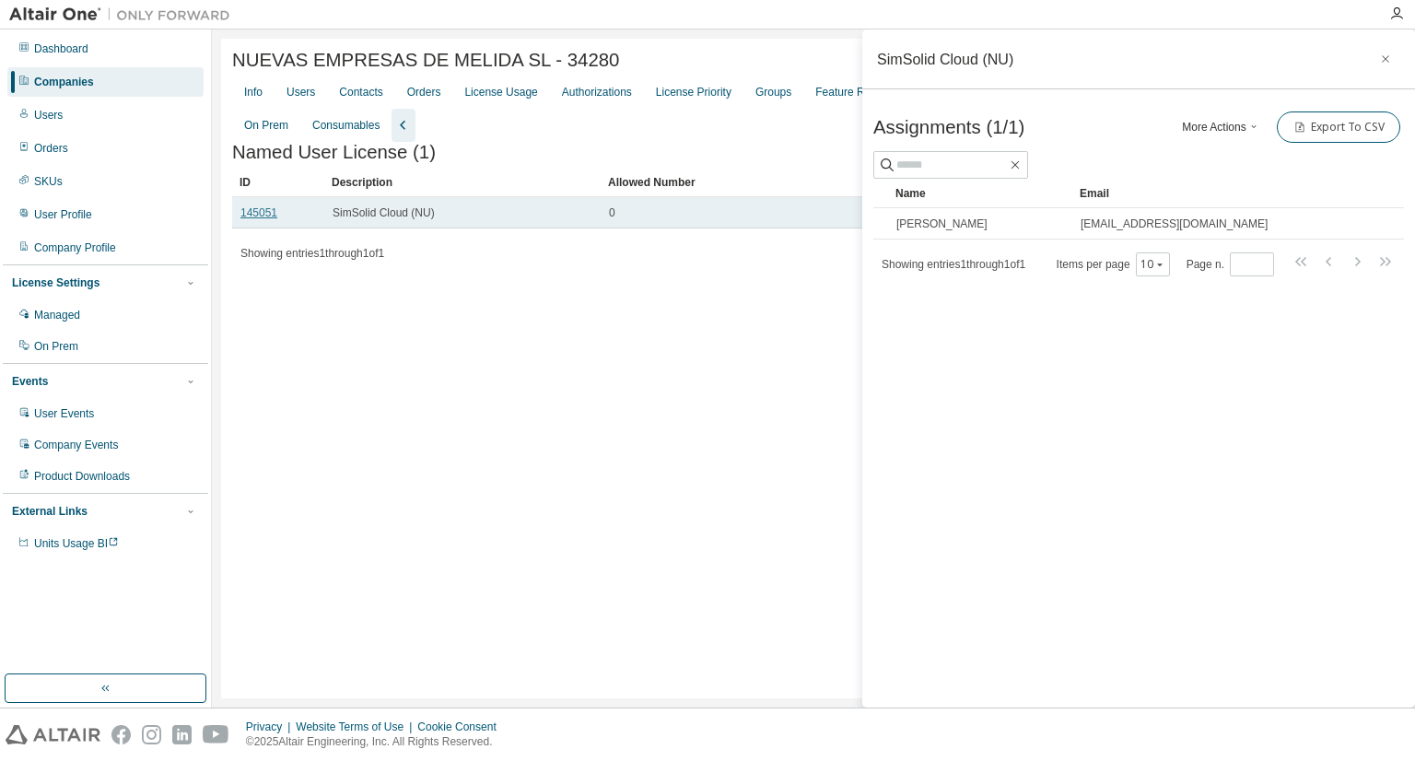
click at [262, 219] on link "145051" at bounding box center [258, 212] width 37 height 13
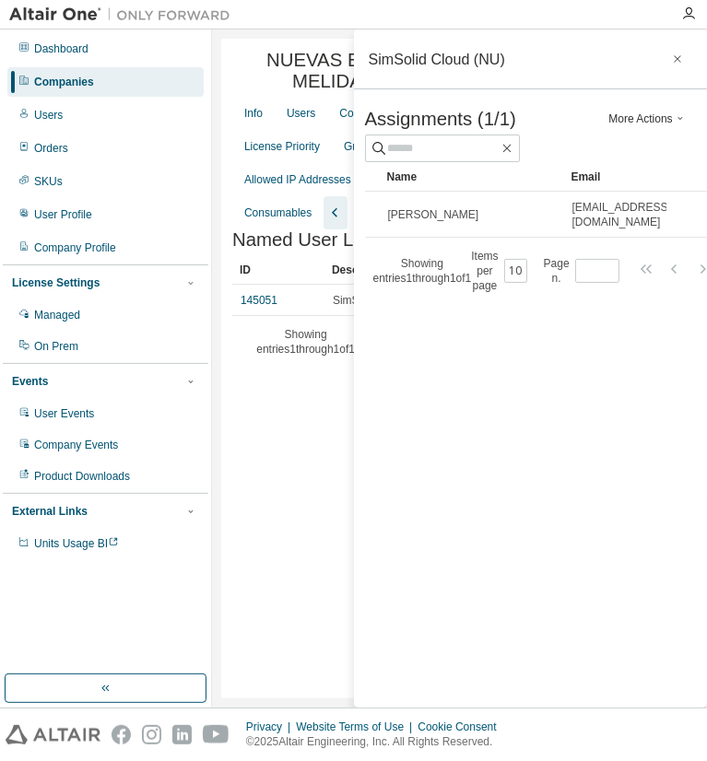
click at [361, 484] on div "SimSolid Cloud (NU) Assignments (1/1) More Actions Add Import From CSV Export T…" at bounding box center [531, 368] width 354 height 678
click at [684, 60] on button "button" at bounding box center [676, 58] width 29 height 29
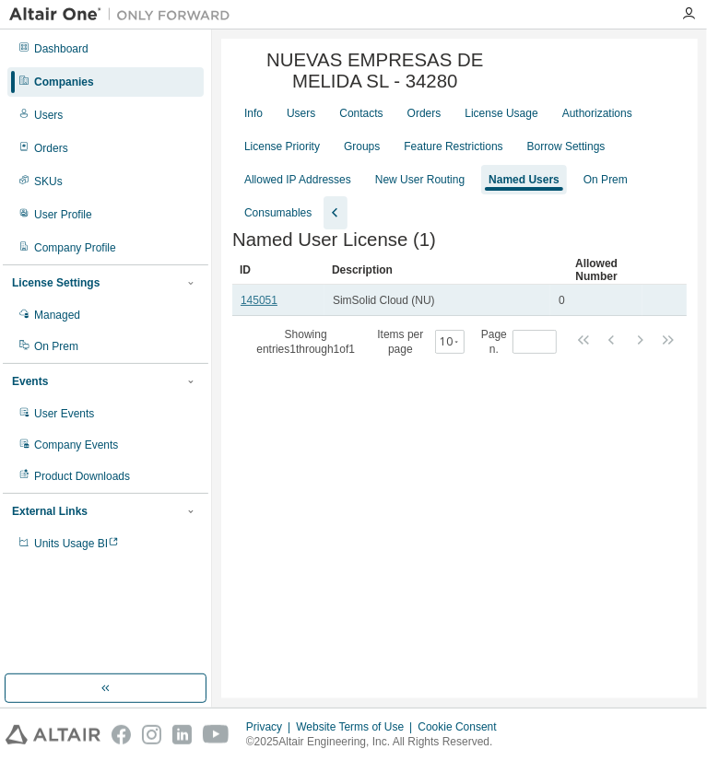
click at [262, 307] on link "145051" at bounding box center [258, 300] width 37 height 13
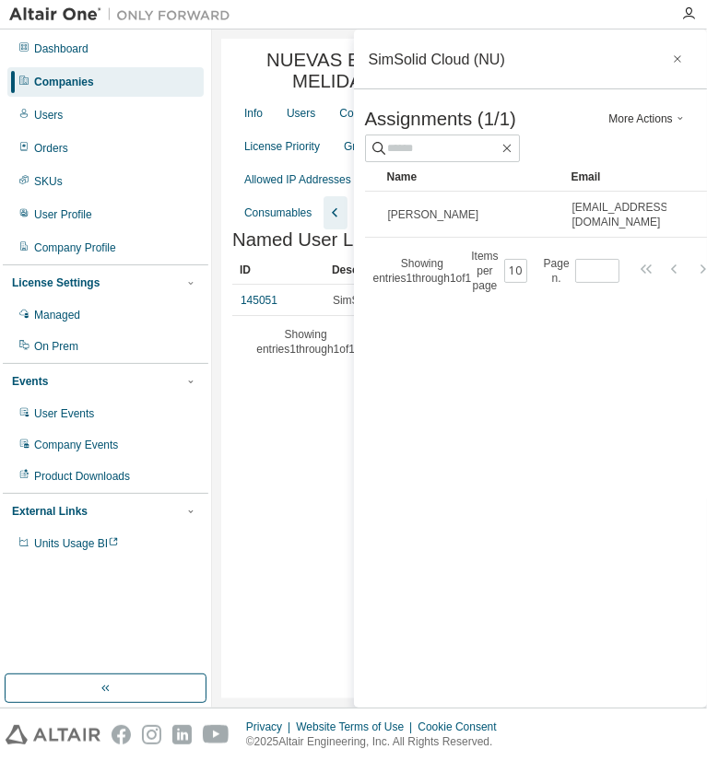
click at [306, 434] on div "NUEVAS EMPRESAS DE MELIDA SL - 34280 Clear Load Save Save As Field Operator Val…" at bounding box center [459, 369] width 476 height 660
click at [669, 62] on button "button" at bounding box center [676, 58] width 29 height 29
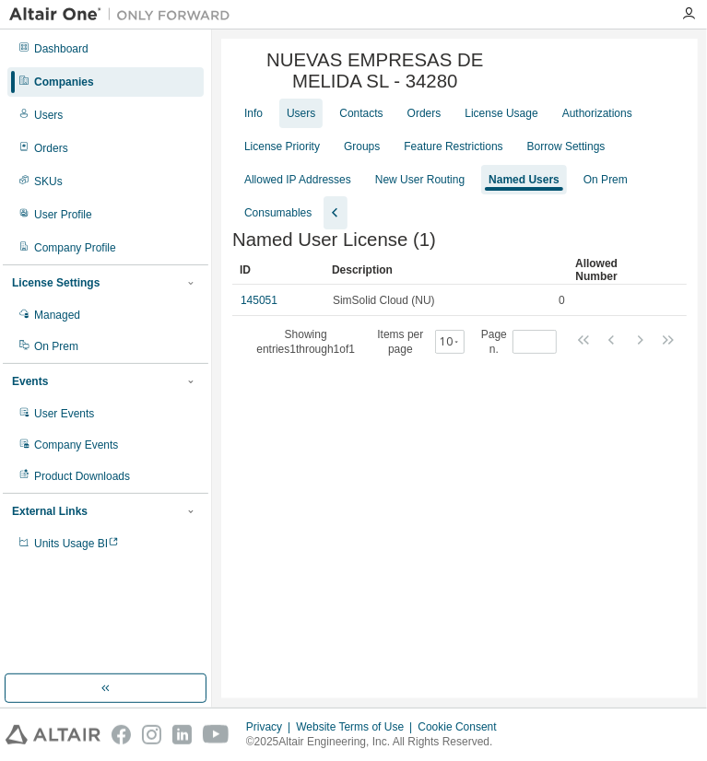
click at [291, 121] on div "Users" at bounding box center [300, 113] width 29 height 15
